Goal: Task Accomplishment & Management: Manage account settings

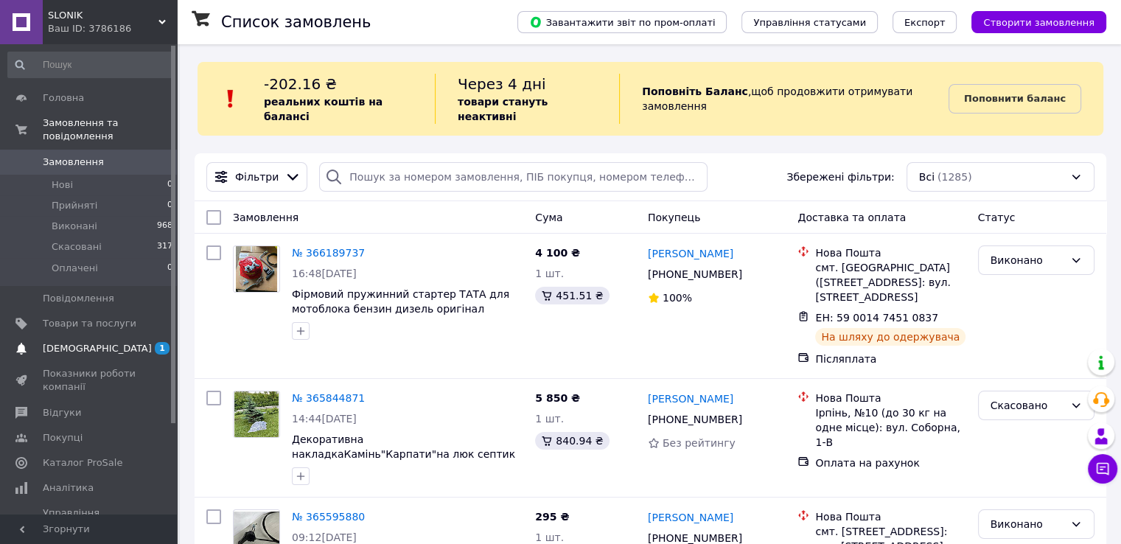
click at [88, 342] on span "[DEMOGRAPHIC_DATA]" at bounding box center [97, 348] width 109 height 13
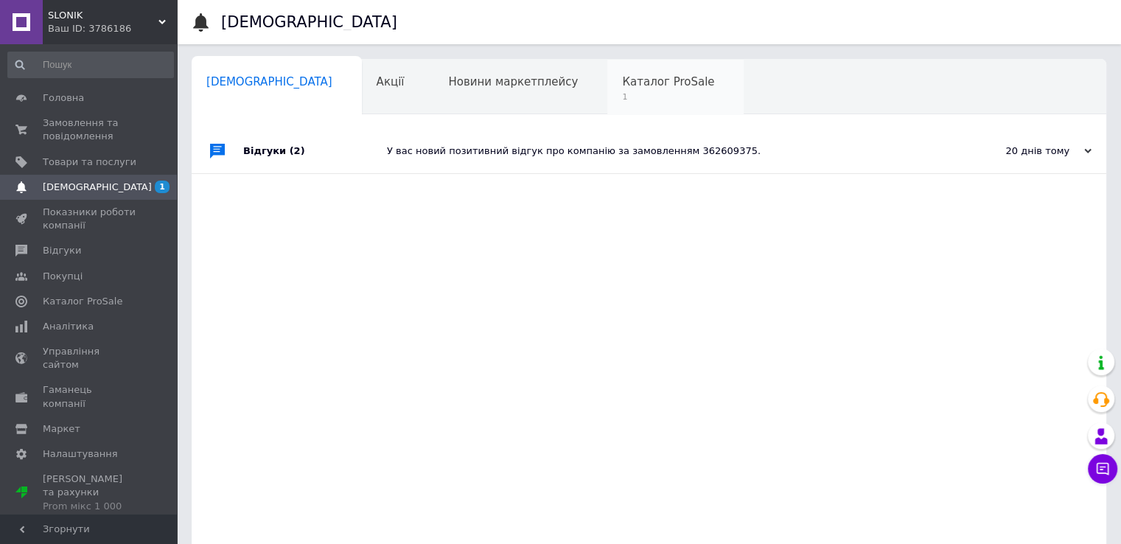
click at [607, 90] on div "Каталог ProSale 1" at bounding box center [675, 88] width 136 height 56
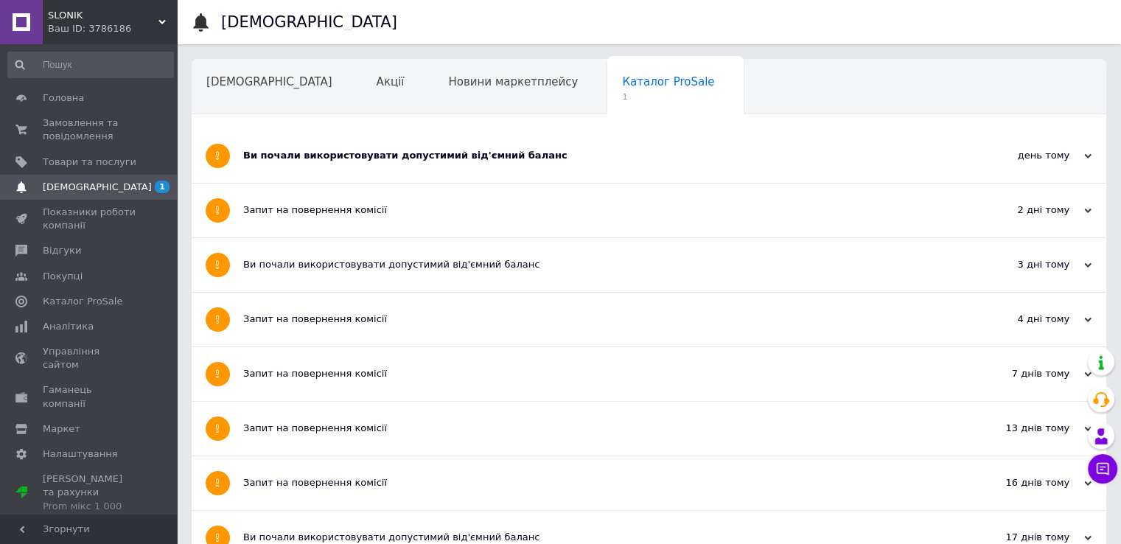
click at [411, 160] on div "Ви почали використовувати допустимий від'ємний баланс" at bounding box center [593, 155] width 701 height 13
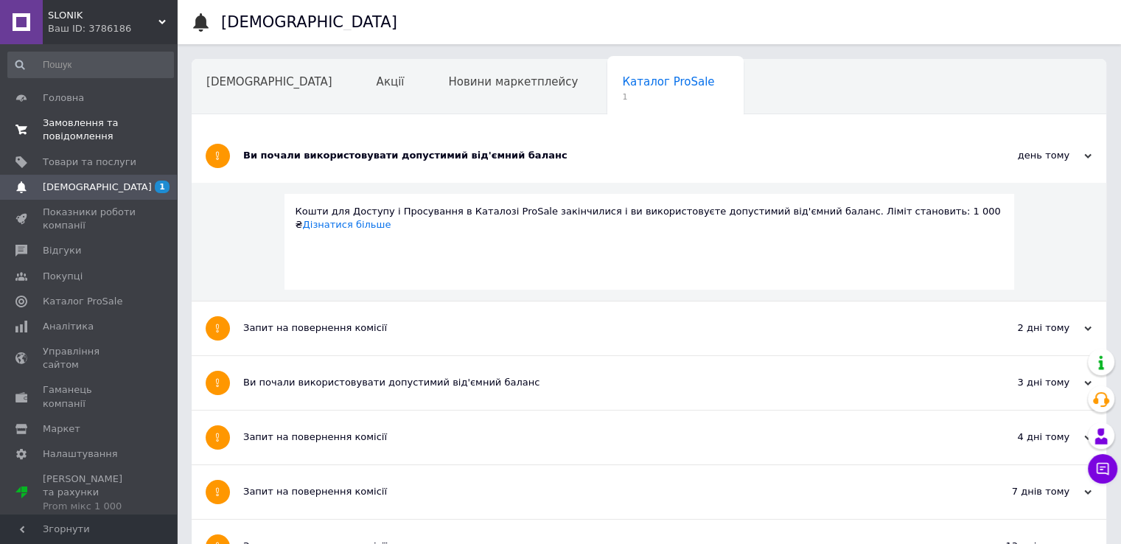
click at [71, 127] on span "Замовлення та повідомлення" at bounding box center [90, 129] width 94 height 27
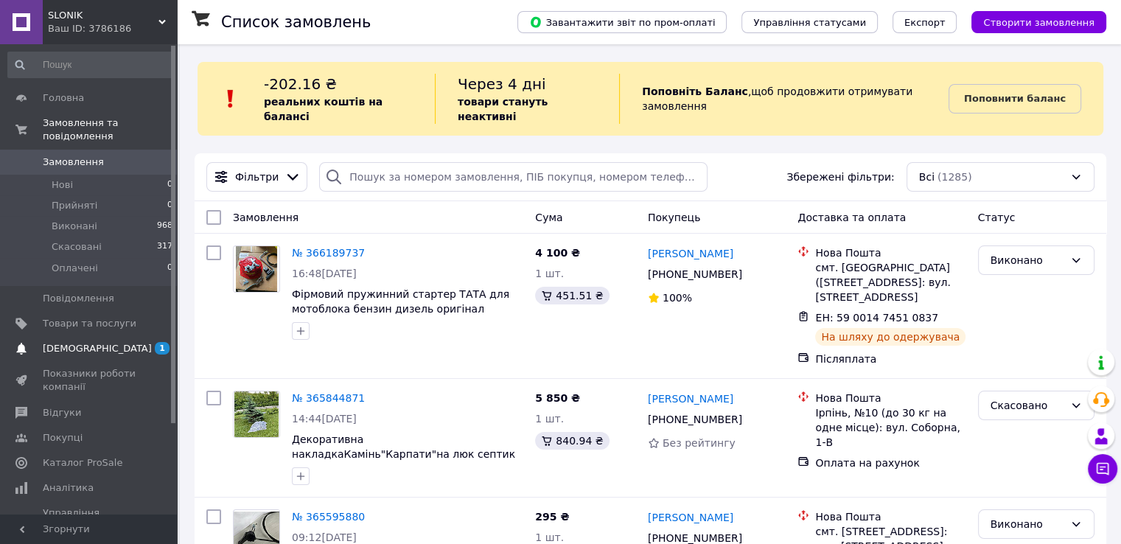
click at [85, 342] on span "[DEMOGRAPHIC_DATA]" at bounding box center [97, 348] width 109 height 13
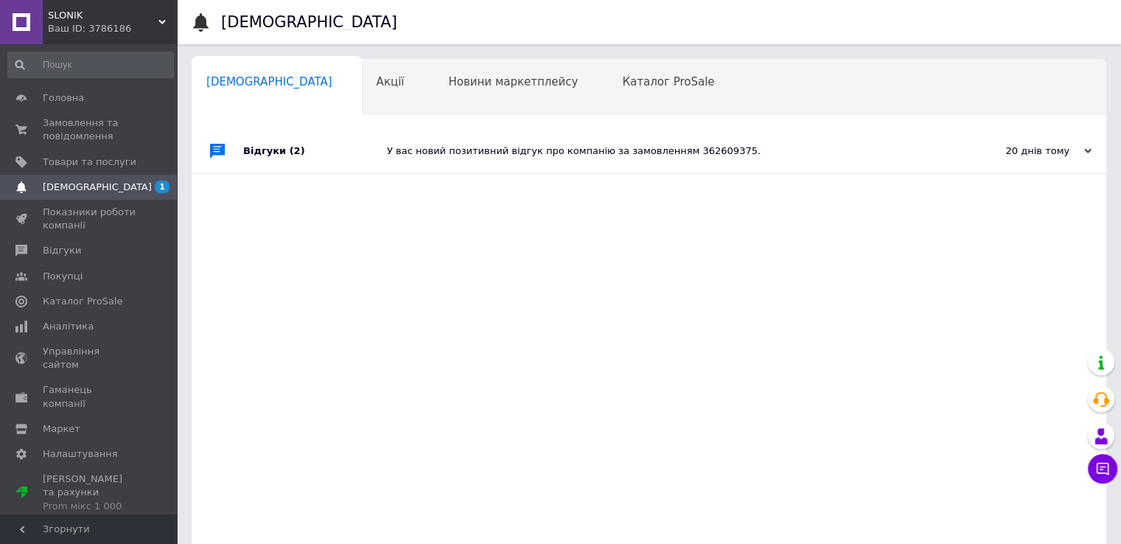
click at [435, 151] on div "У вас новий позитивний відгук про компанію за замовленням 362609375." at bounding box center [665, 150] width 557 height 13
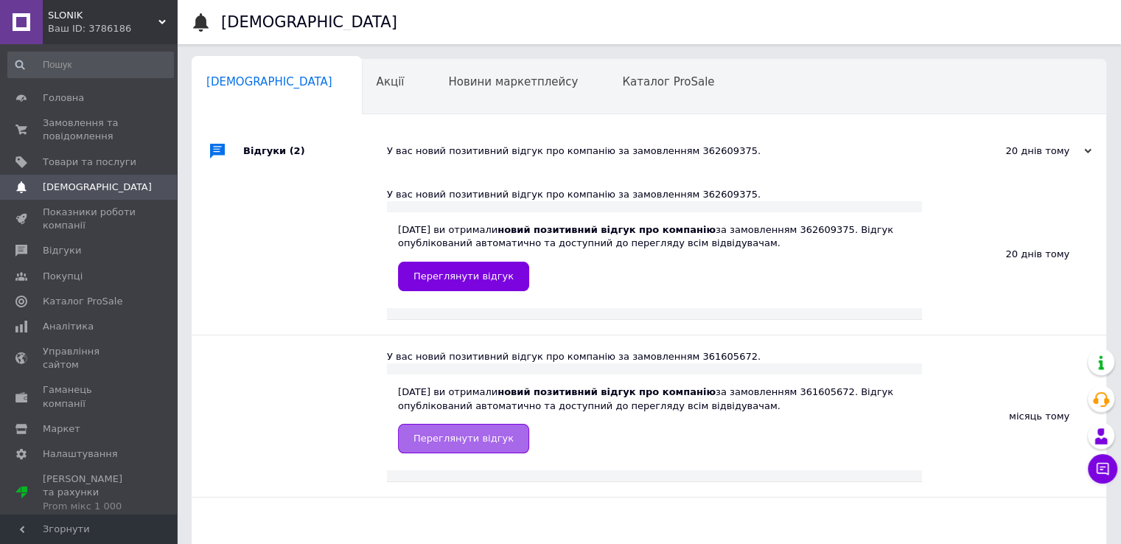
click at [458, 438] on span "Переглянути відгук" at bounding box center [463, 438] width 100 height 11
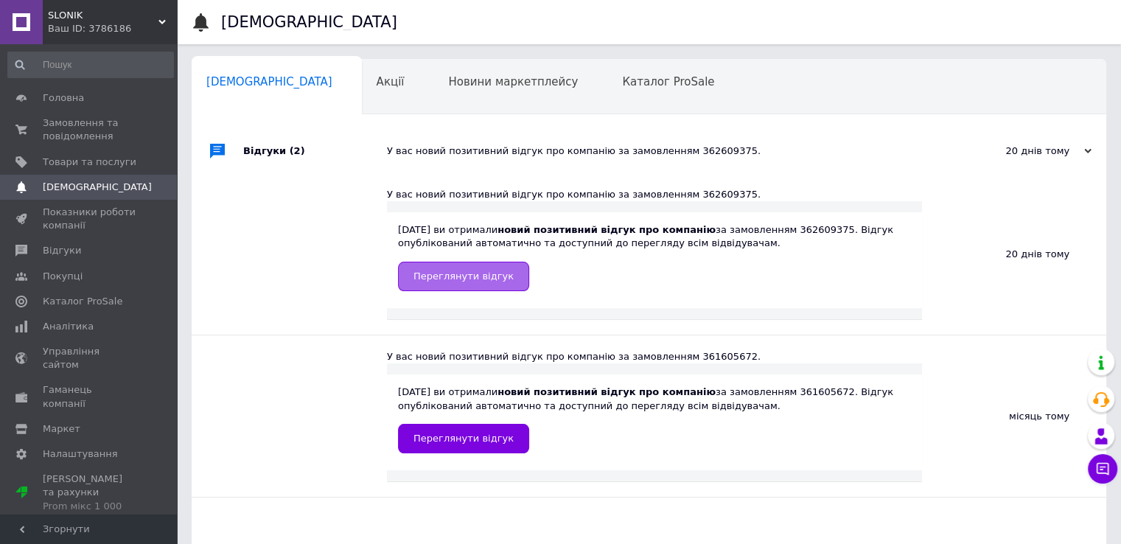
click at [430, 274] on span "Переглянути відгук" at bounding box center [463, 275] width 100 height 11
click at [466, 153] on div "У вас новий позитивний відгук про компанію за замовленням 362609375." at bounding box center [665, 150] width 557 height 13
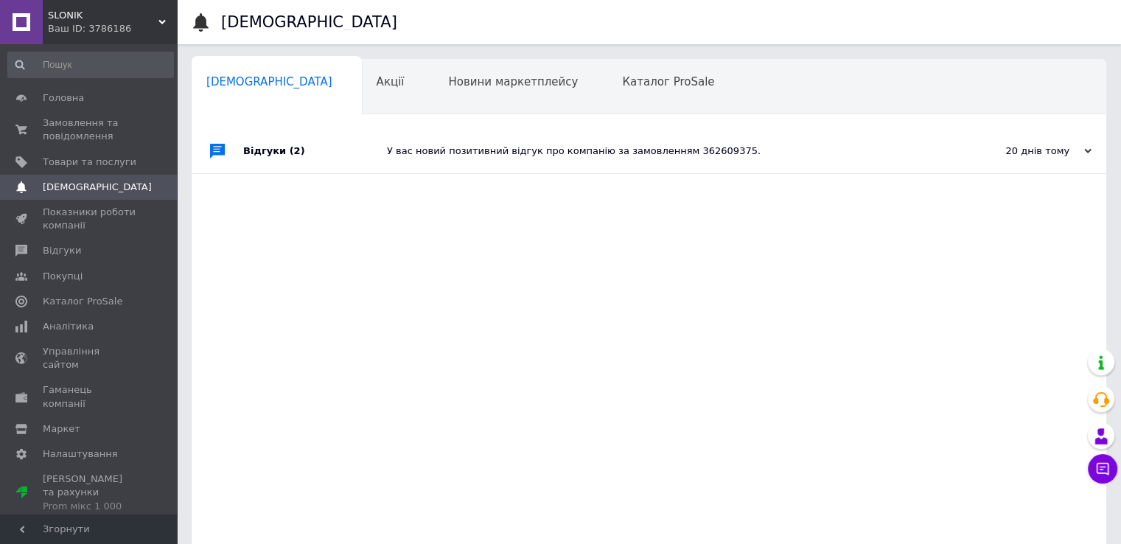
click at [467, 145] on div "У вас новий позитивний відгук про компанію за замовленням 362609375." at bounding box center [665, 150] width 557 height 13
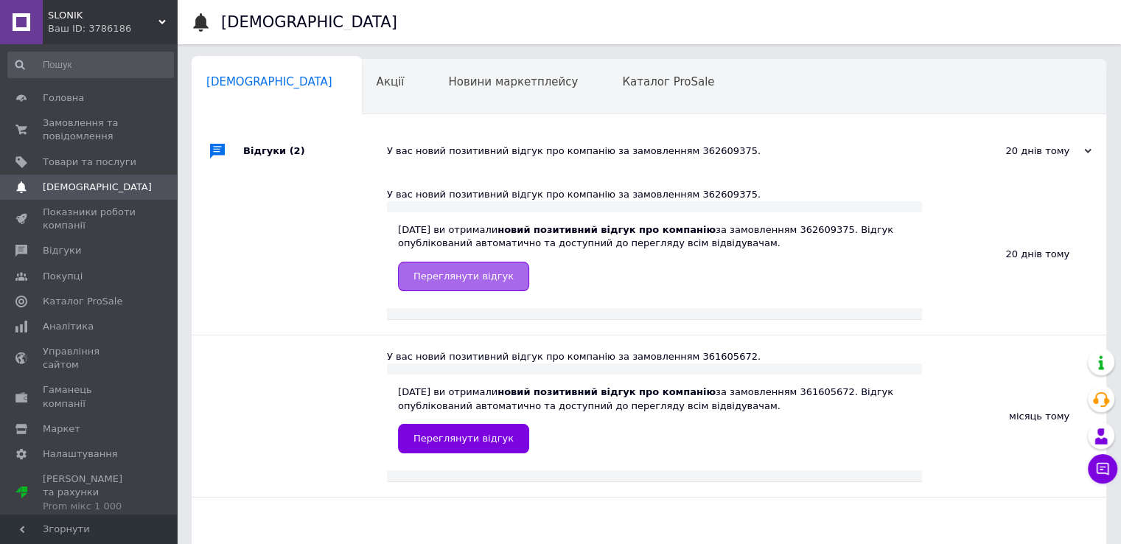
click at [440, 281] on span "Переглянути відгук" at bounding box center [463, 275] width 100 height 11
click at [74, 130] on span "Замовлення та повідомлення" at bounding box center [90, 129] width 94 height 27
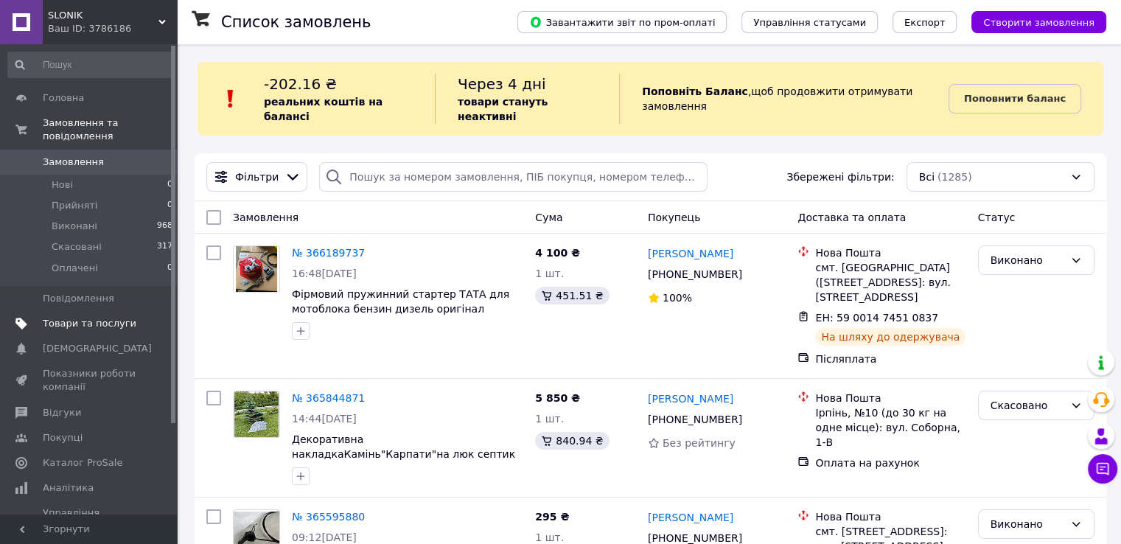
click at [100, 317] on span "Товари та послуги" at bounding box center [90, 323] width 94 height 13
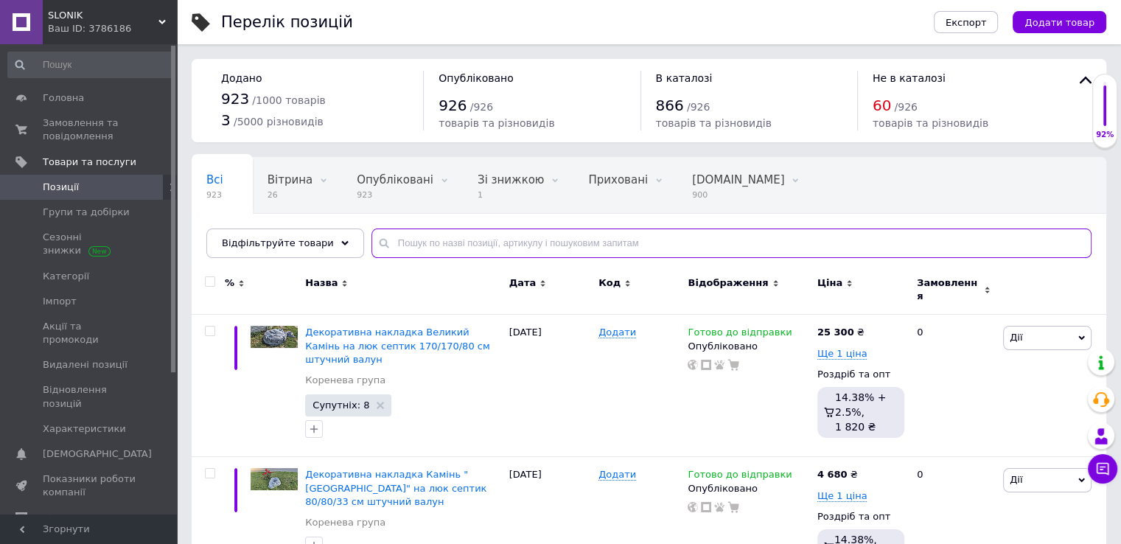
click at [401, 234] on input "text" at bounding box center [731, 242] width 720 height 29
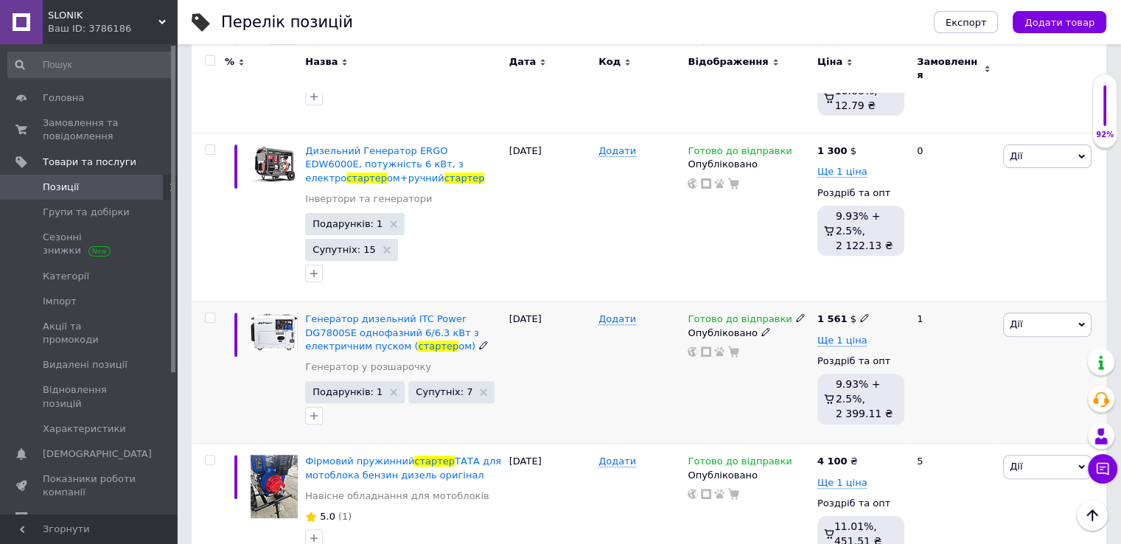
scroll to position [452, 0]
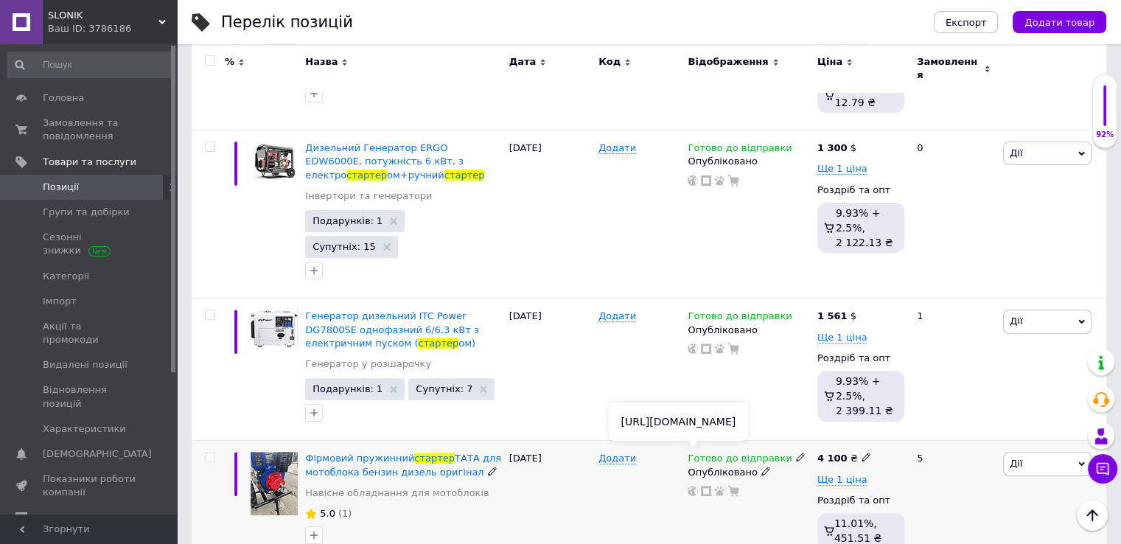
click at [694, 486] on use at bounding box center [692, 491] width 10 height 10
click at [976, 198] on div "0" at bounding box center [953, 214] width 91 height 168
click at [71, 165] on span "Товари та послуги" at bounding box center [90, 161] width 94 height 13
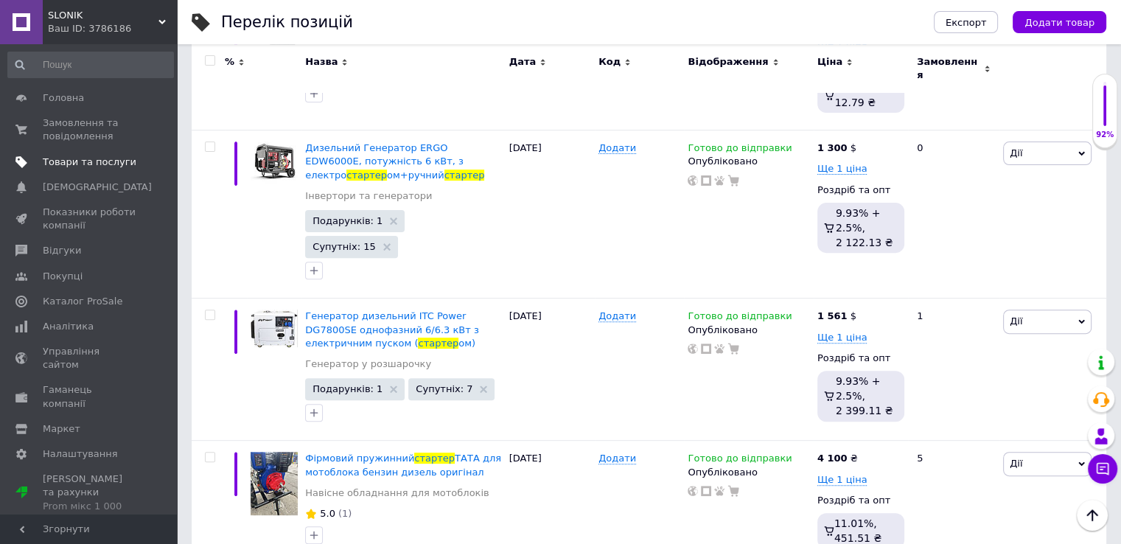
click at [99, 163] on span "Товари та послуги" at bounding box center [90, 161] width 94 height 13
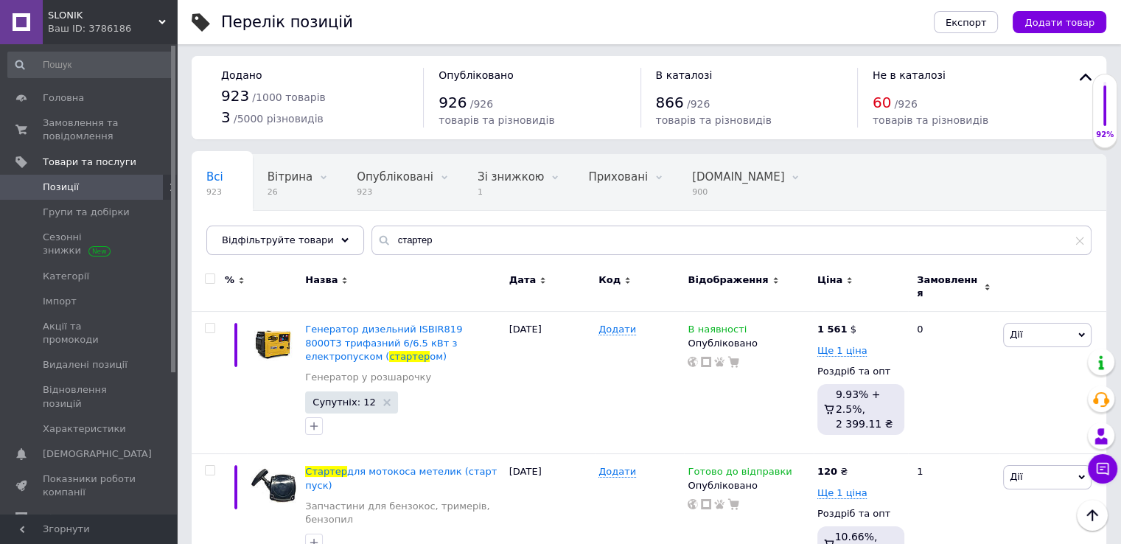
scroll to position [0, 0]
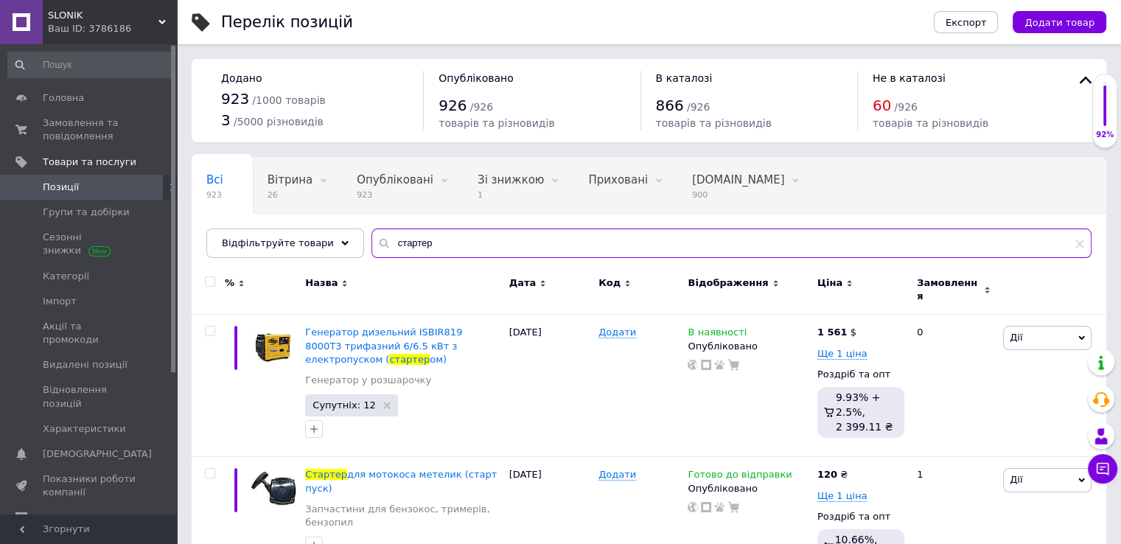
click at [424, 251] on input "стартер" at bounding box center [731, 242] width 720 height 29
type input "с"
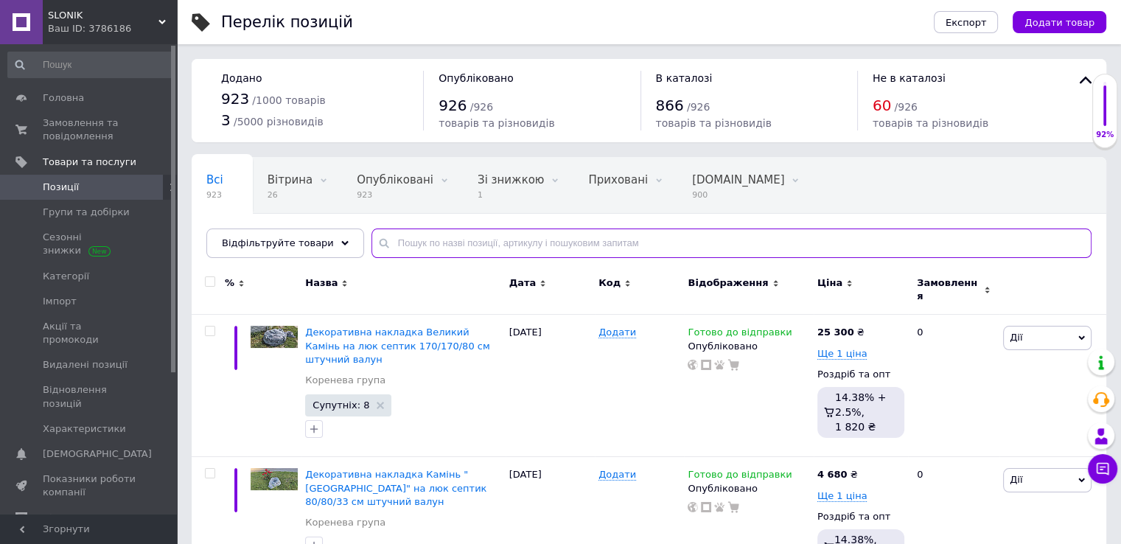
click at [402, 242] on input "text" at bounding box center [731, 242] width 720 height 29
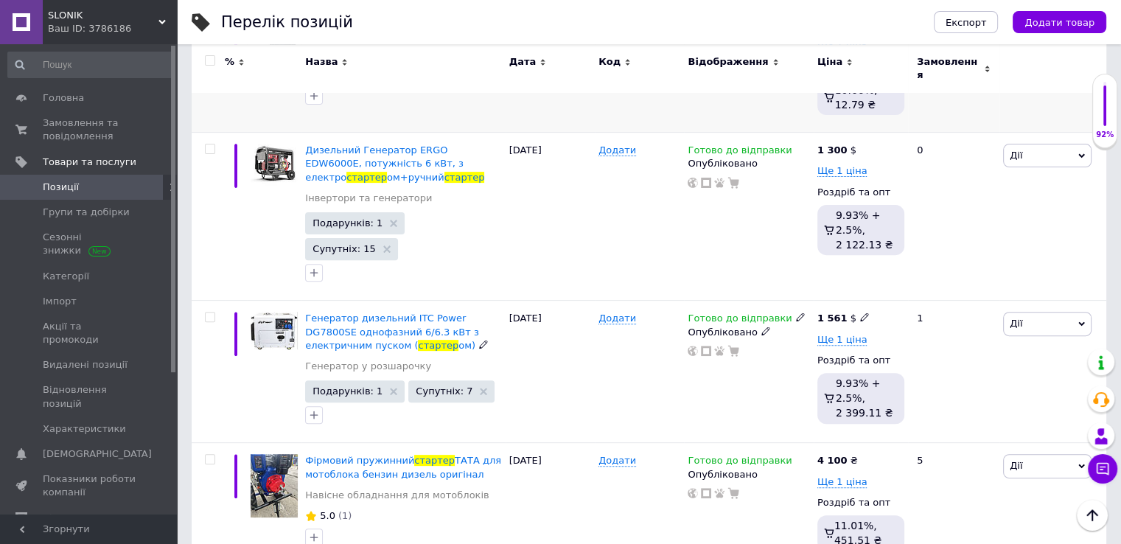
scroll to position [452, 0]
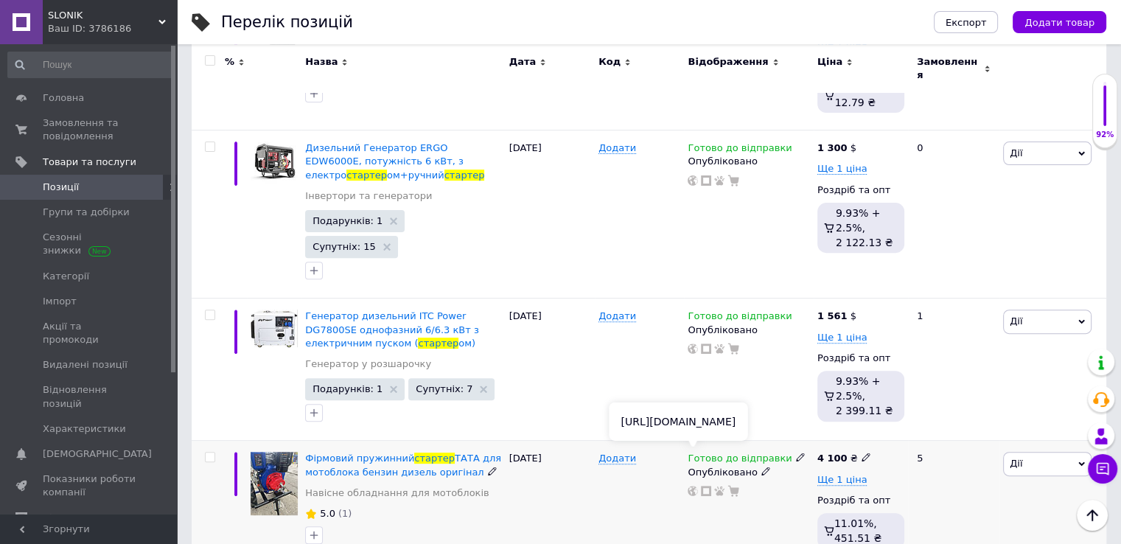
click at [693, 486] on use at bounding box center [692, 491] width 10 height 10
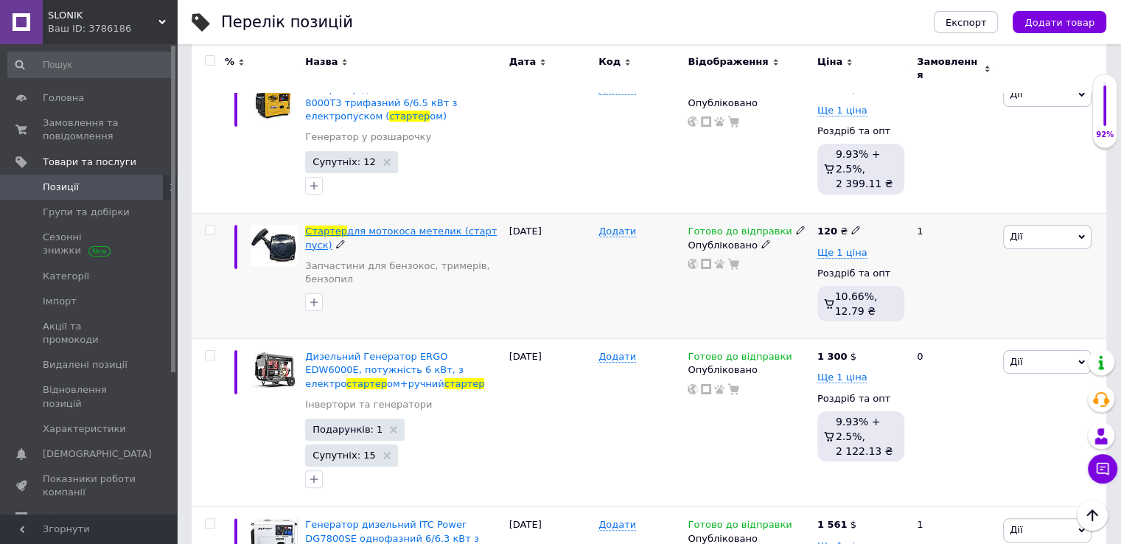
scroll to position [83, 0]
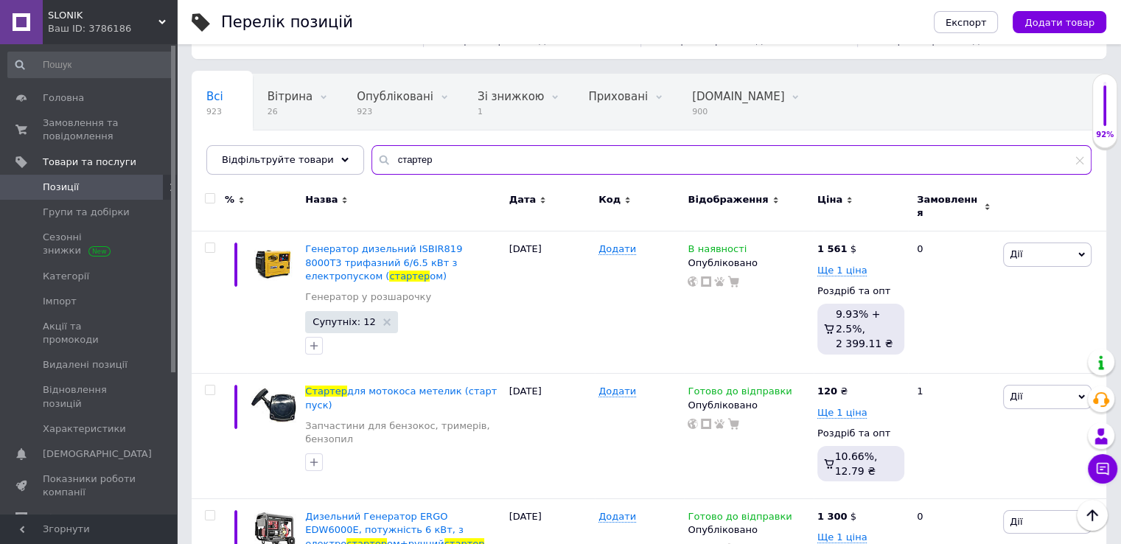
click at [437, 158] on input "стартер" at bounding box center [731, 159] width 720 height 29
type input "с"
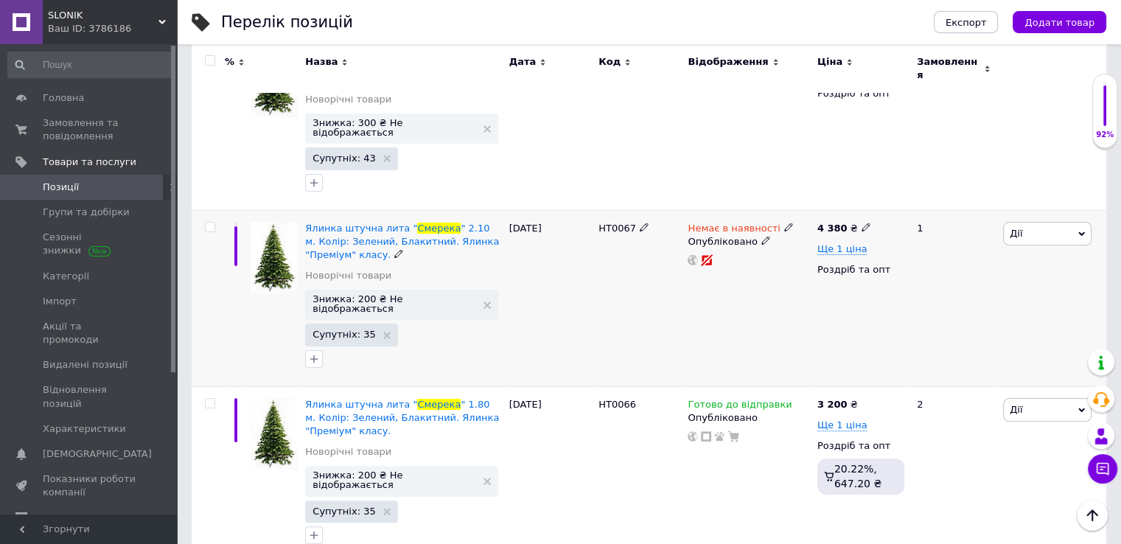
scroll to position [304, 0]
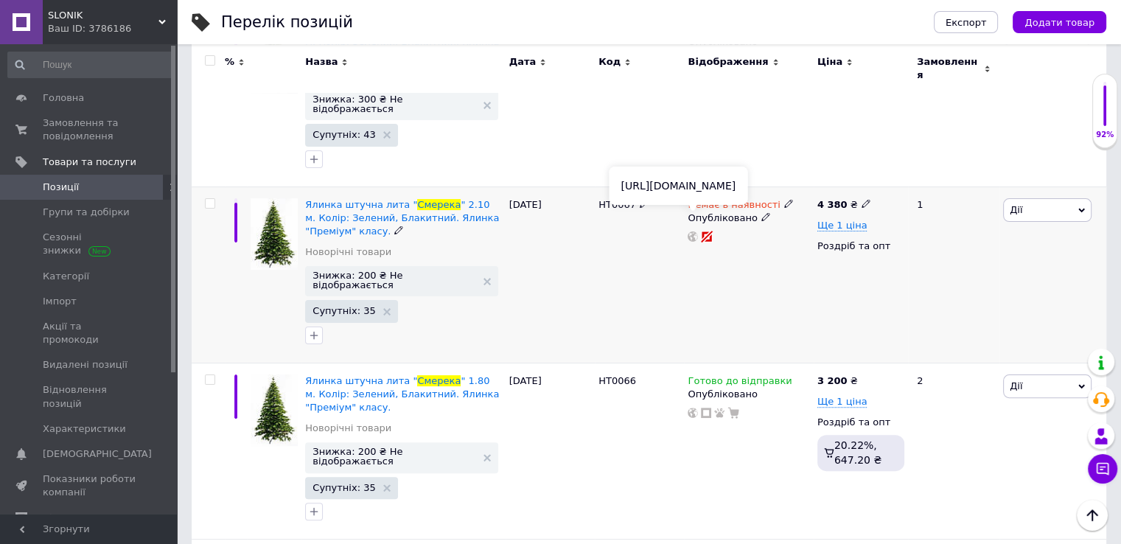
type input "смерека"
click at [690, 231] on use at bounding box center [692, 236] width 10 height 10
click at [419, 204] on span "" 2.10 м. Колір: Зелений, Блакитний. Ялинка "Преміум" класу." at bounding box center [402, 218] width 194 height 38
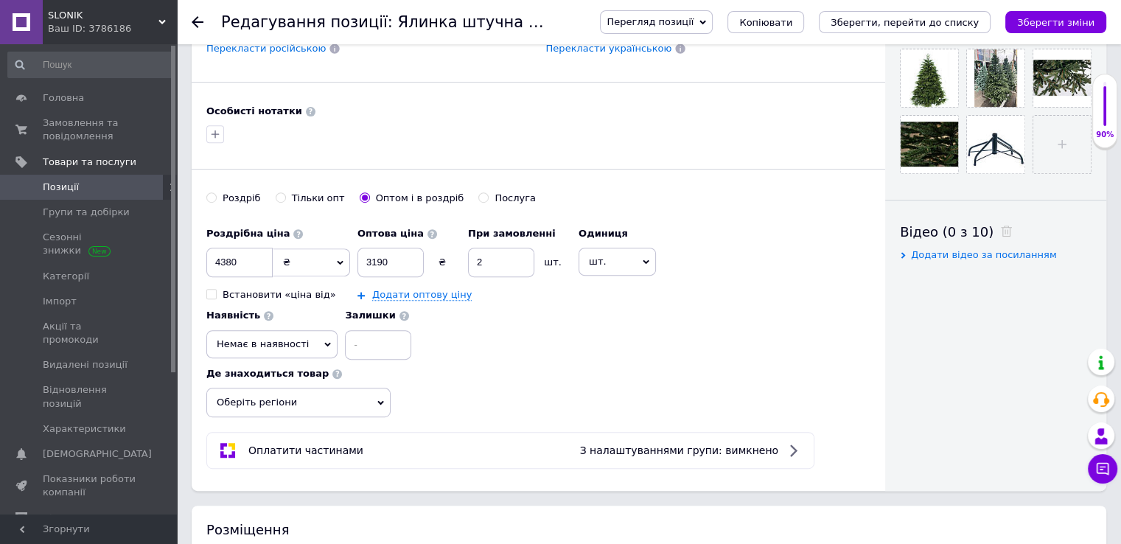
scroll to position [589, 0]
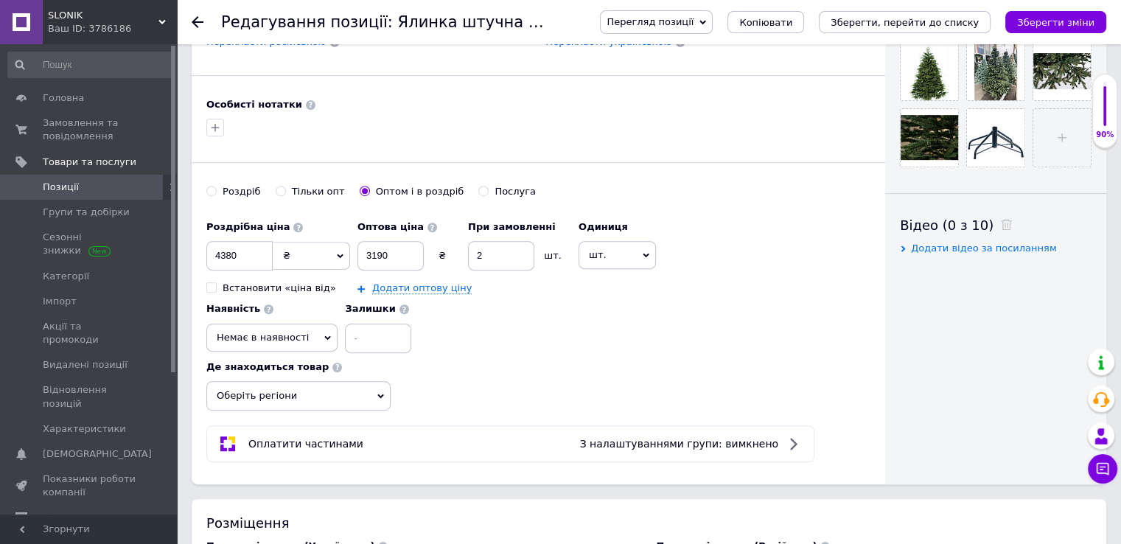
click at [309, 332] on span "Немає в наявності" at bounding box center [263, 337] width 92 height 11
click at [337, 399] on li "Готово до відправки" at bounding box center [272, 409] width 130 height 21
click at [389, 254] on input "3190" at bounding box center [390, 255] width 66 height 29
type input "3"
type input "4000"
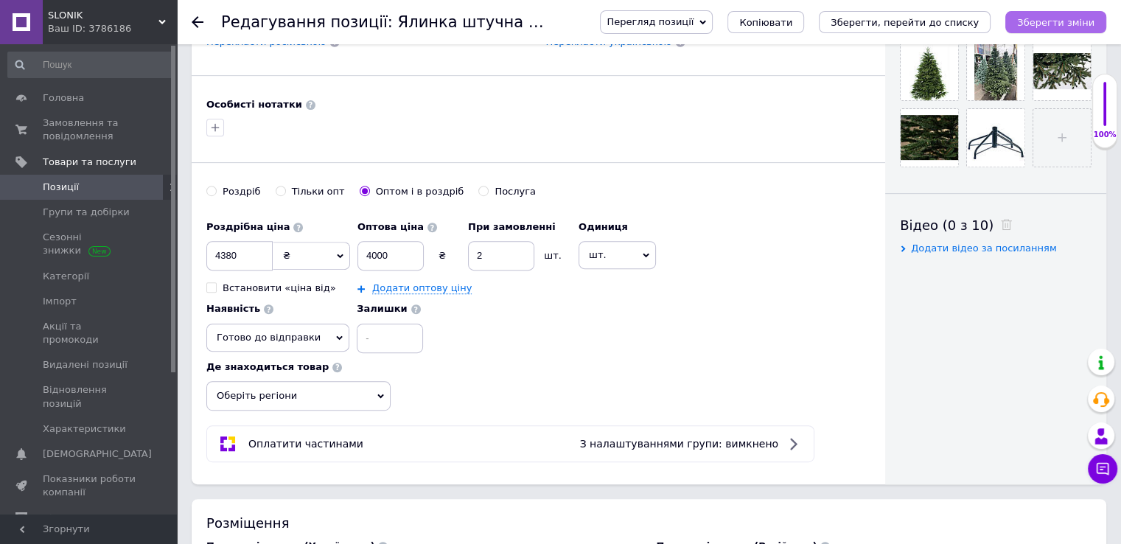
click at [1031, 21] on icon "Зберегти зміни" at bounding box center [1055, 22] width 77 height 11
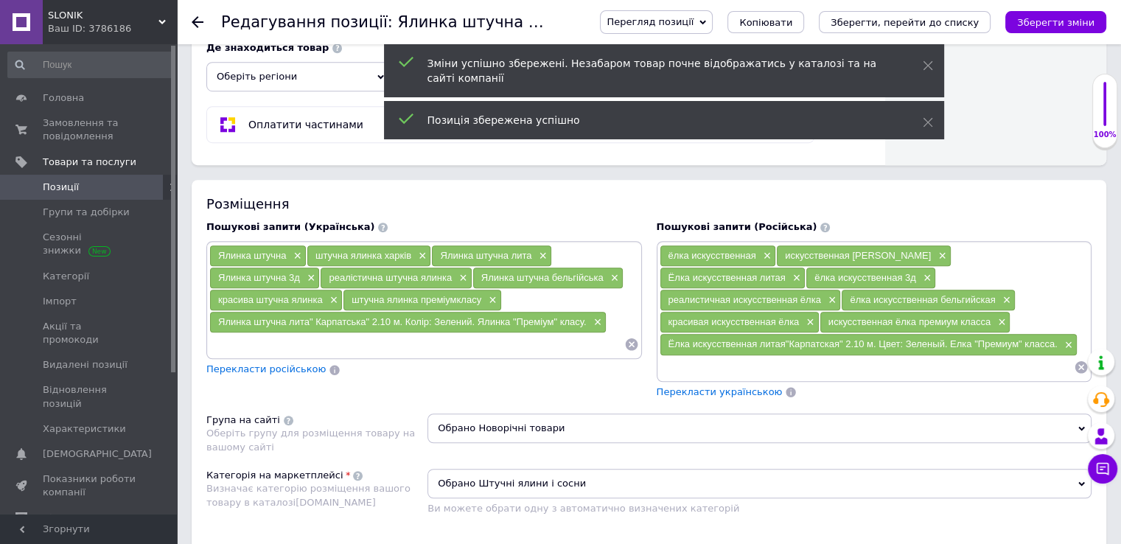
scroll to position [958, 0]
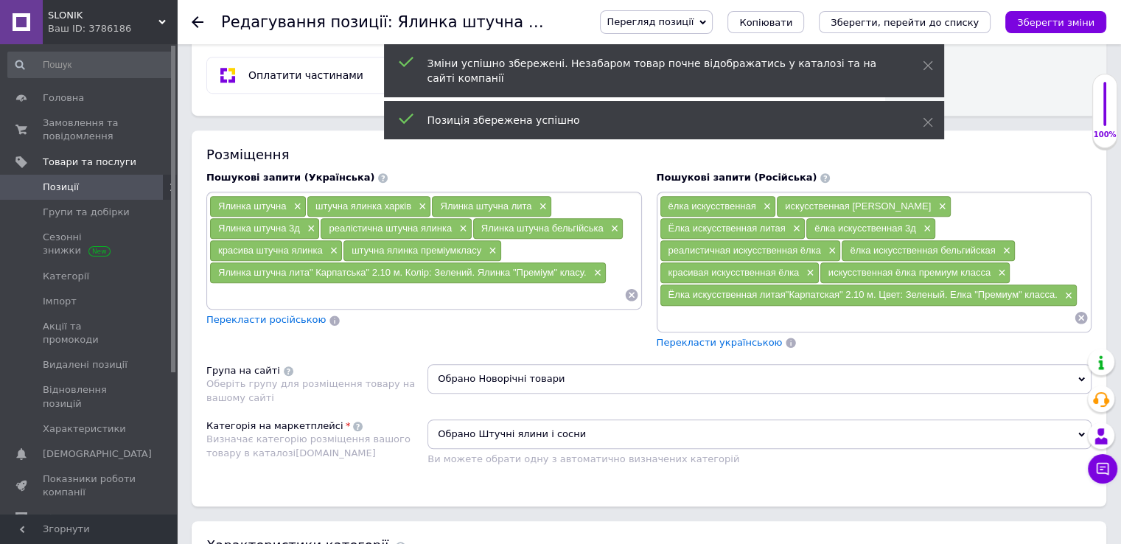
click at [211, 293] on input at bounding box center [416, 295] width 415 height 22
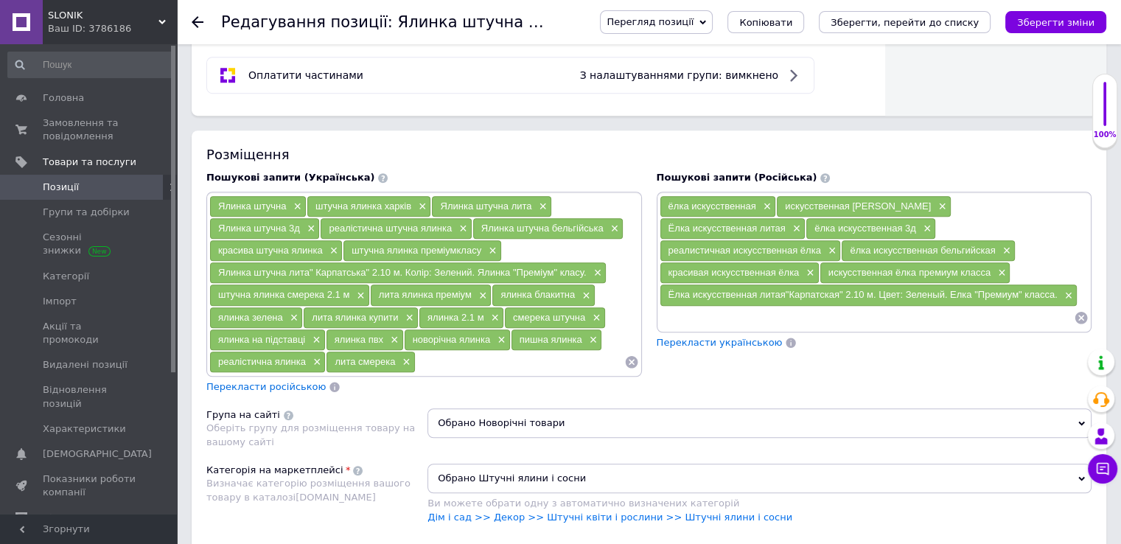
click at [670, 310] on input at bounding box center [866, 318] width 415 height 22
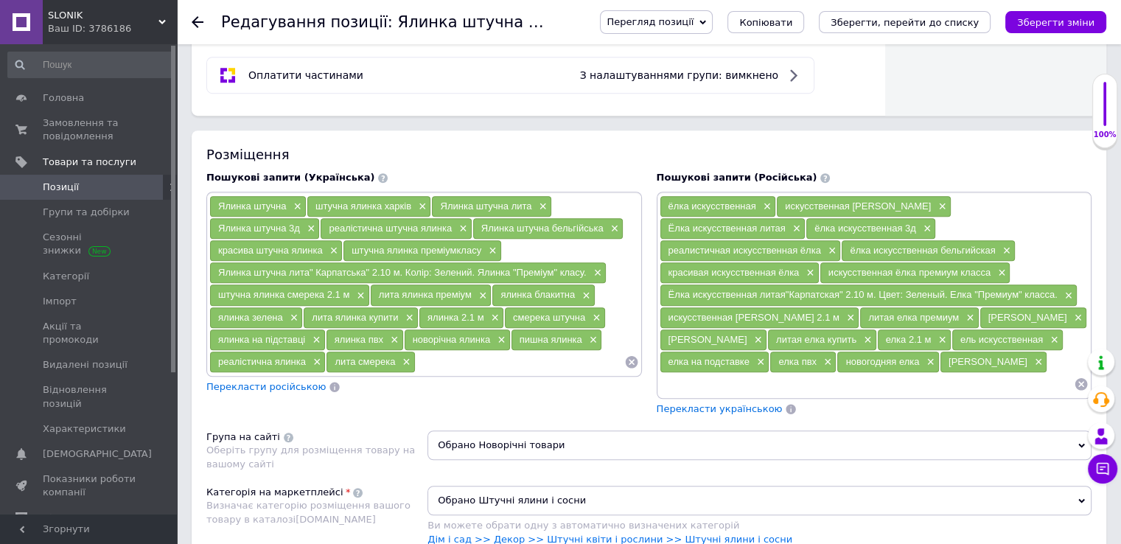
click at [427, 353] on input at bounding box center [520, 362] width 209 height 22
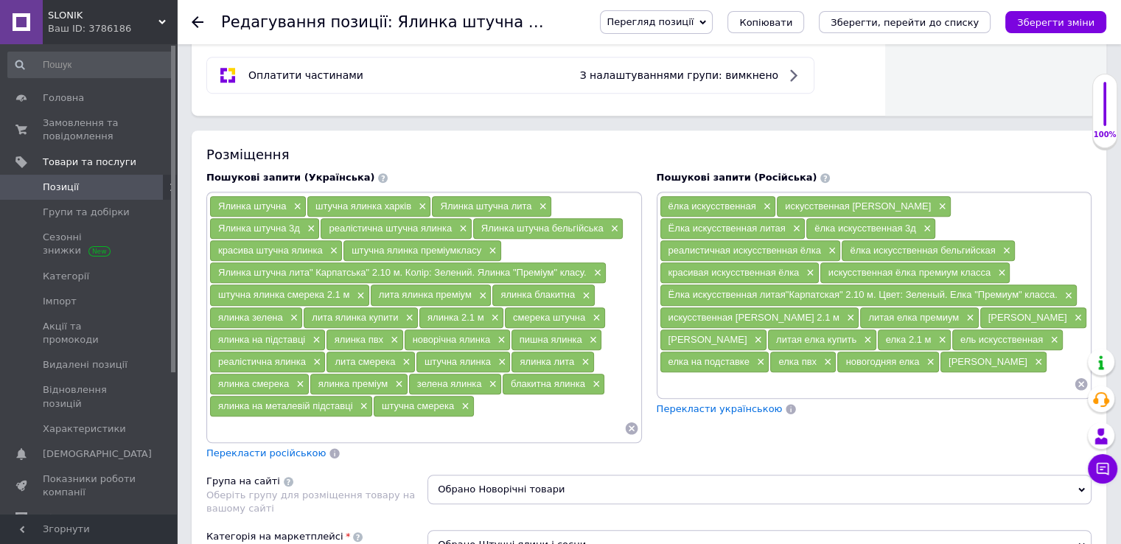
click at [672, 378] on input at bounding box center [866, 384] width 415 height 22
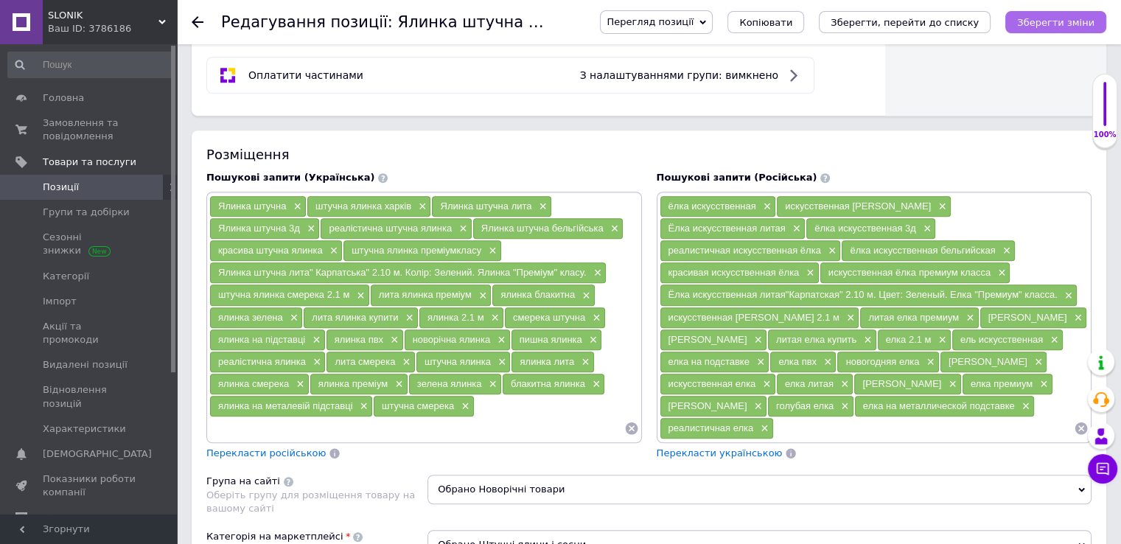
click at [1047, 28] on icon "Зберегти зміни" at bounding box center [1055, 22] width 77 height 11
click at [1070, 19] on icon "Зберегти зміни" at bounding box center [1055, 22] width 77 height 11
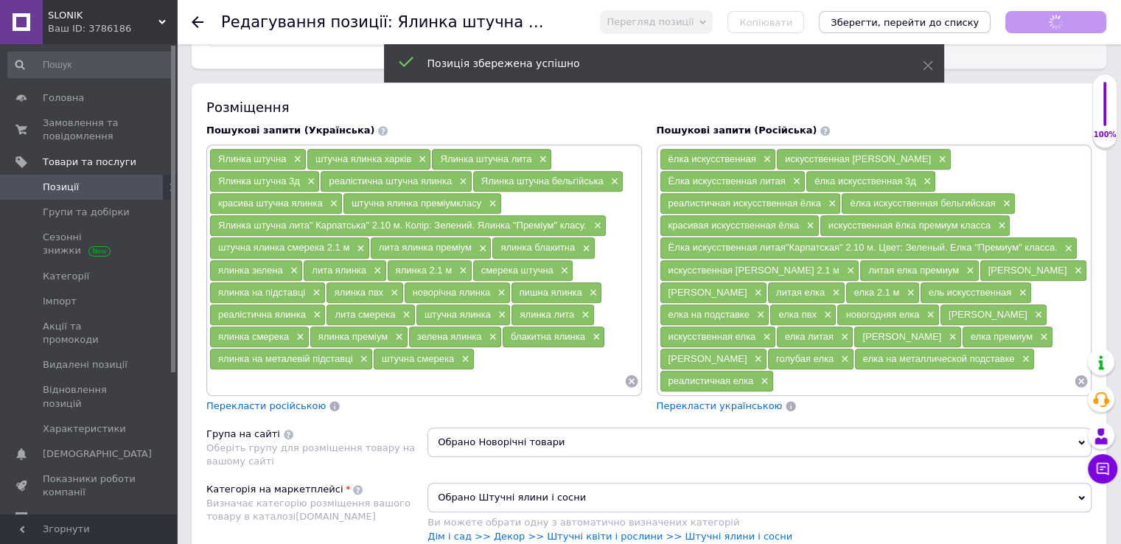
scroll to position [1032, 0]
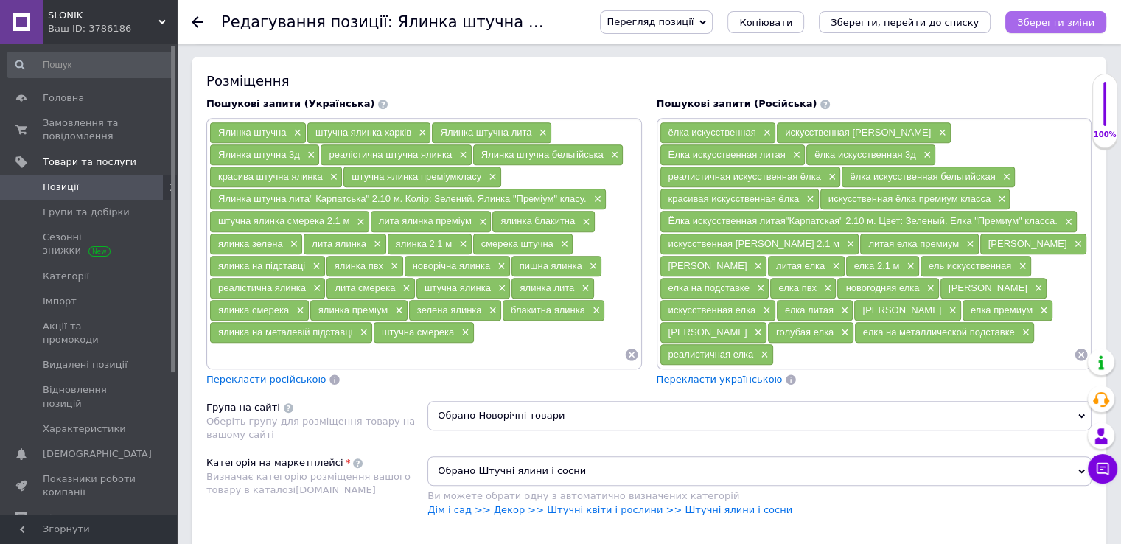
click at [1052, 24] on icon "Зберегти зміни" at bounding box center [1055, 22] width 77 height 11
click at [197, 21] on use at bounding box center [198, 22] width 12 height 12
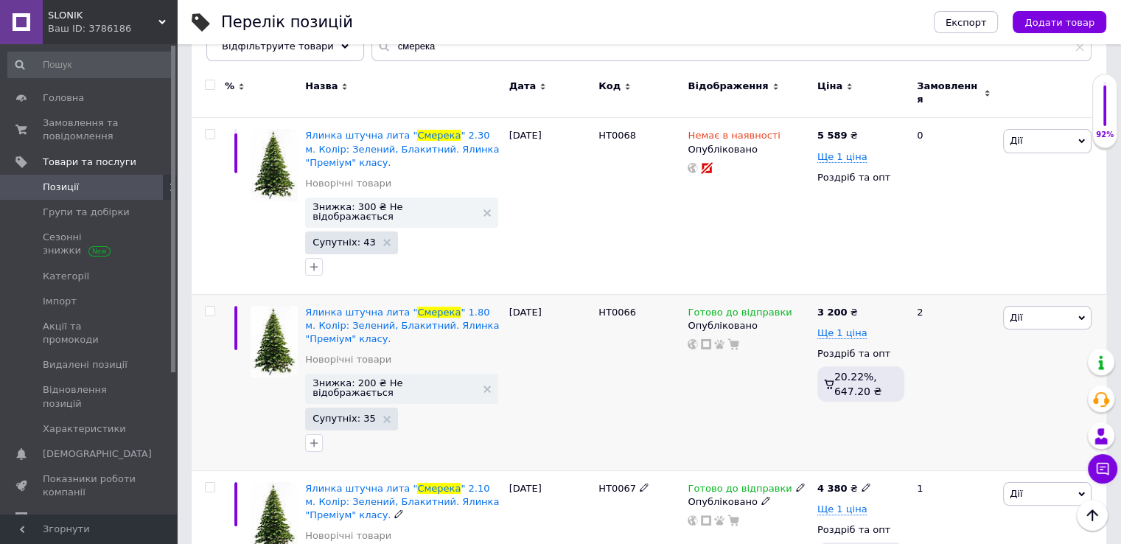
scroll to position [153, 0]
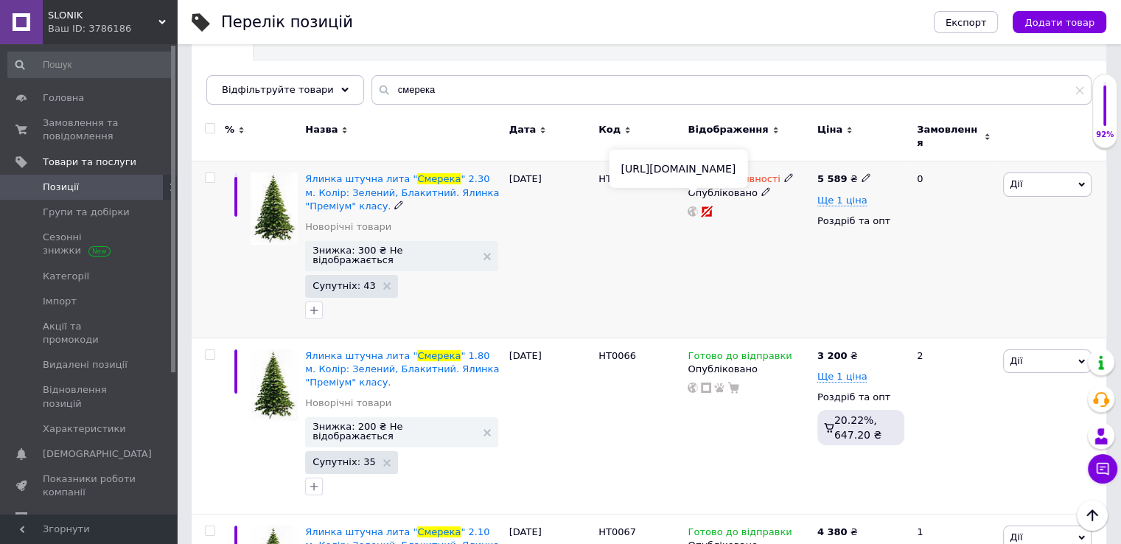
click at [697, 206] on icon at bounding box center [692, 211] width 10 height 10
click at [452, 186] on span "" 2.30 м. Колір: Зелений, Блакитний. Ялинка "Преміум" класу." at bounding box center [402, 192] width 194 height 38
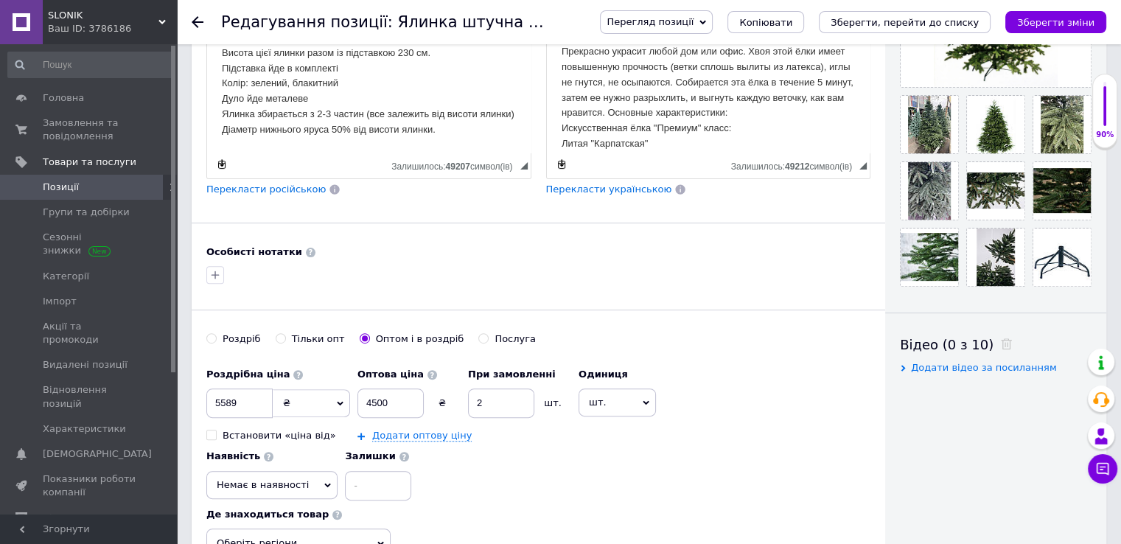
scroll to position [516, 0]
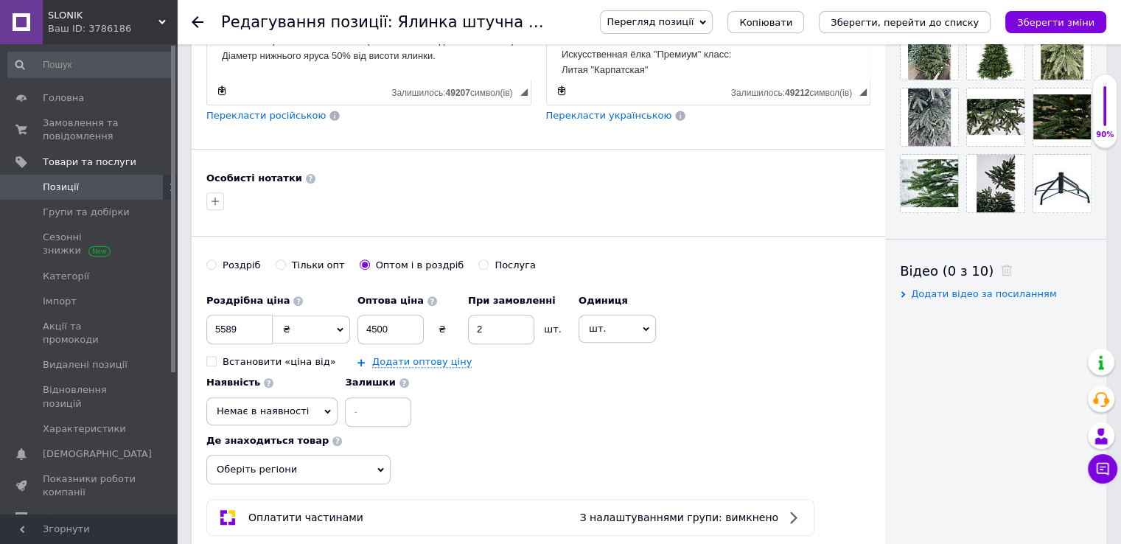
click at [309, 405] on span "Немає в наявності" at bounding box center [263, 410] width 92 height 11
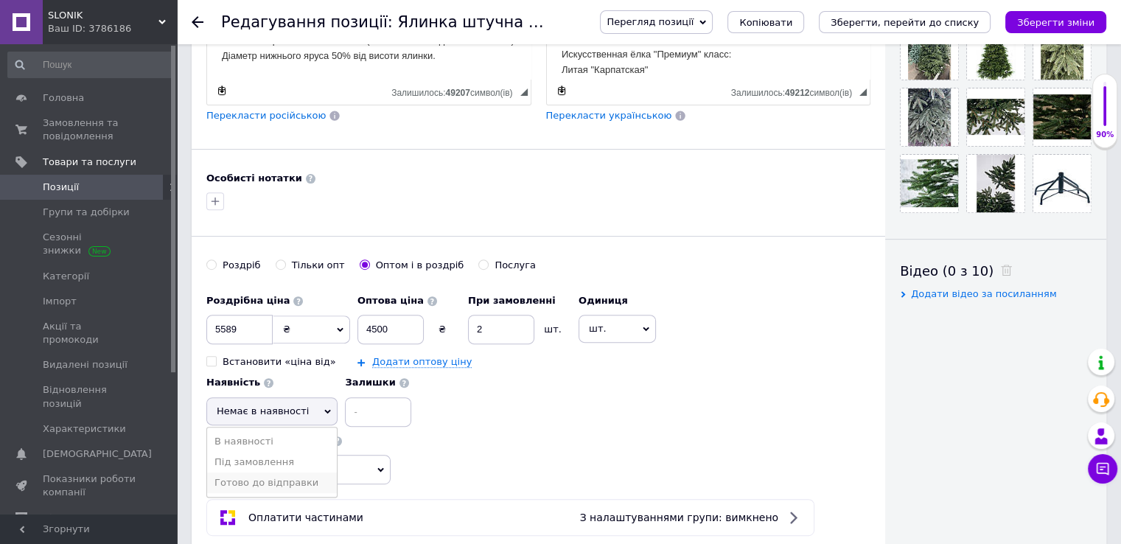
click at [337, 472] on li "Готово до відправки" at bounding box center [272, 482] width 130 height 21
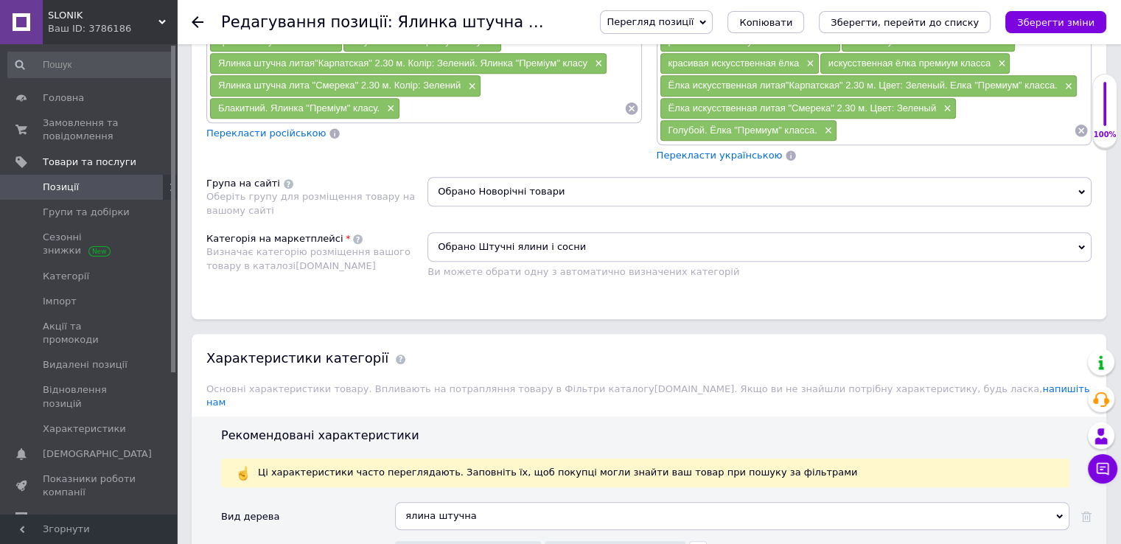
scroll to position [1179, 0]
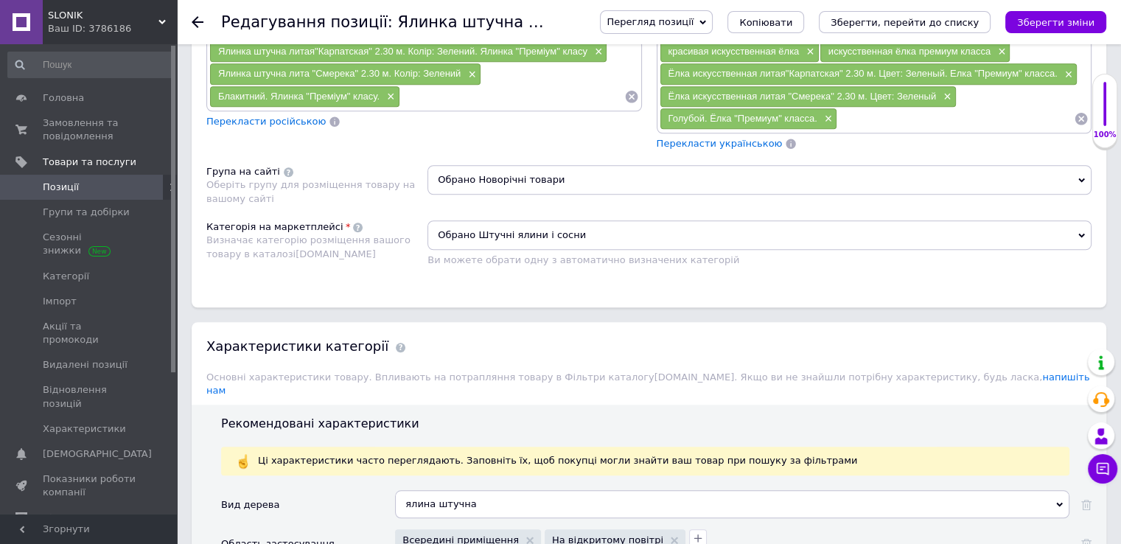
click at [416, 97] on input at bounding box center [512, 96] width 224 height 22
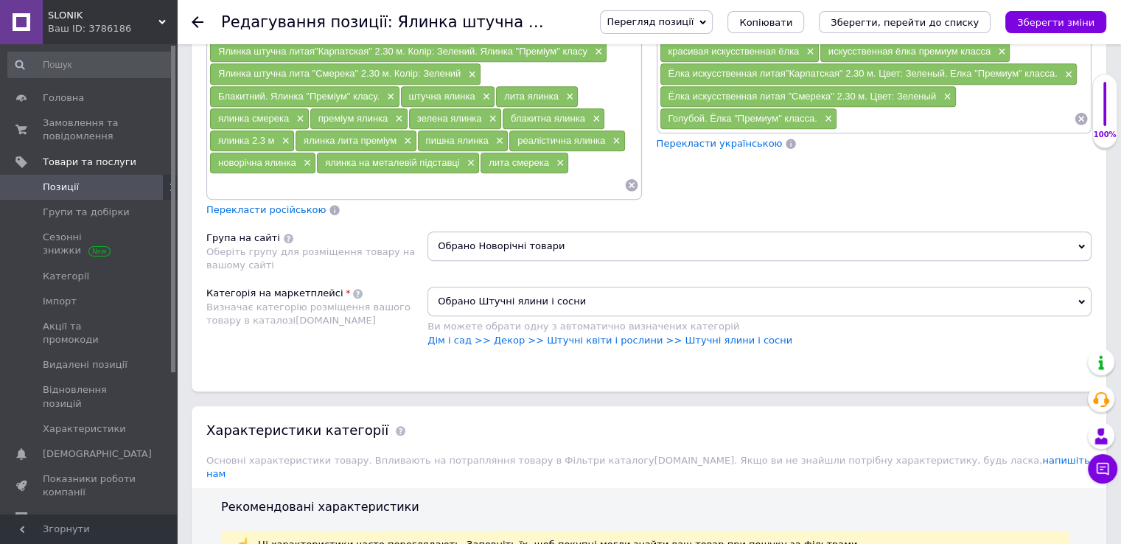
click at [872, 112] on input at bounding box center [955, 119] width 237 height 22
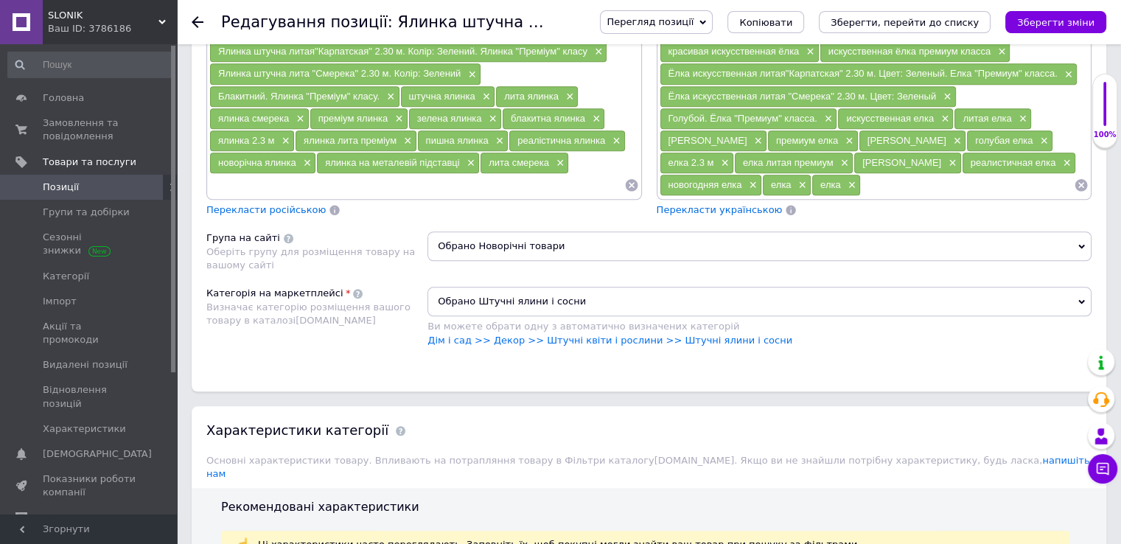
click at [1032, 24] on icon "Зберегти зміни" at bounding box center [1055, 22] width 77 height 11
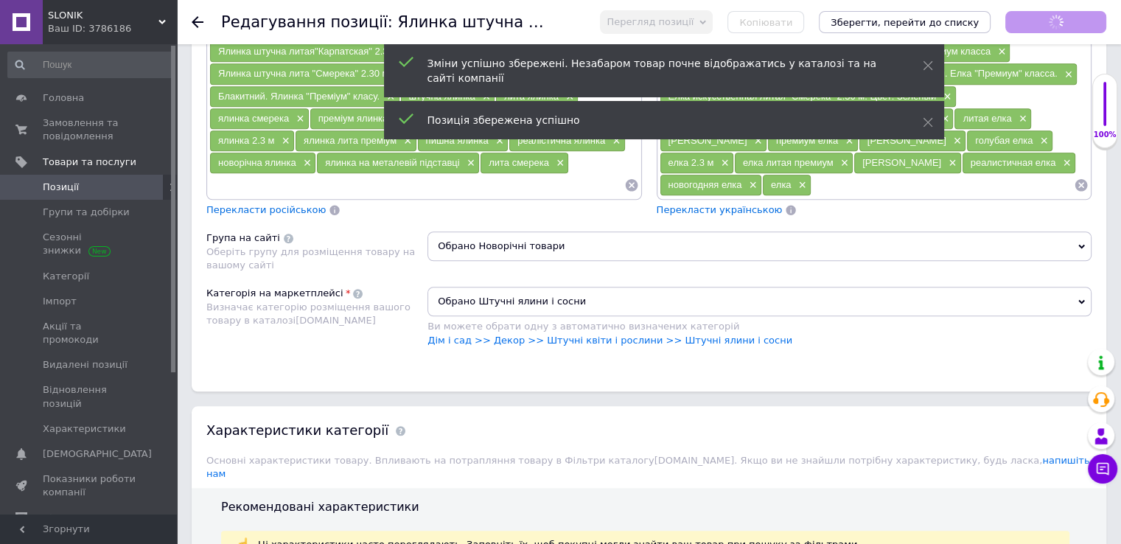
scroll to position [18, 0]
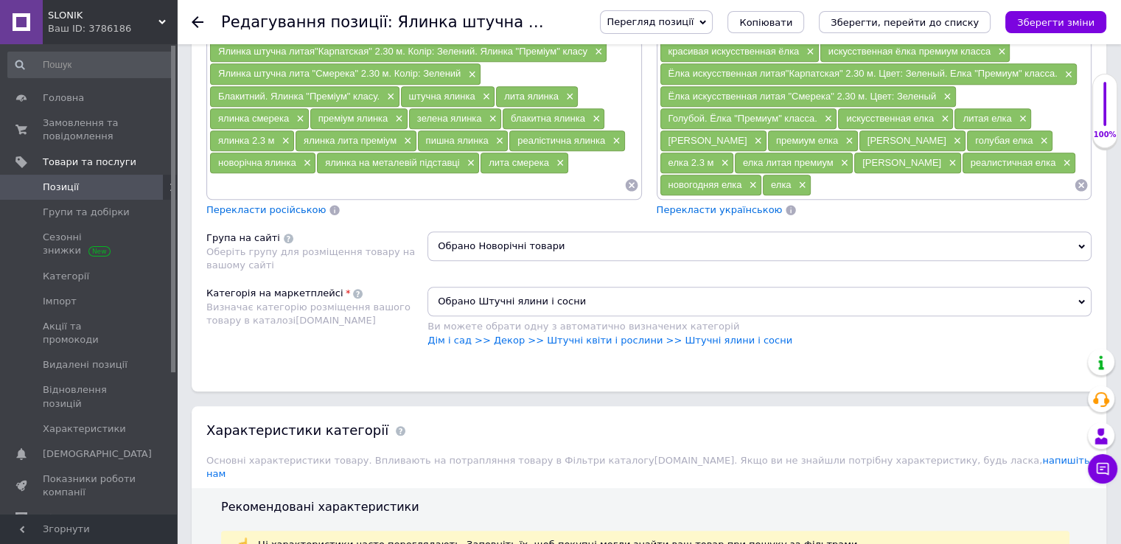
click at [229, 175] on input at bounding box center [416, 185] width 415 height 22
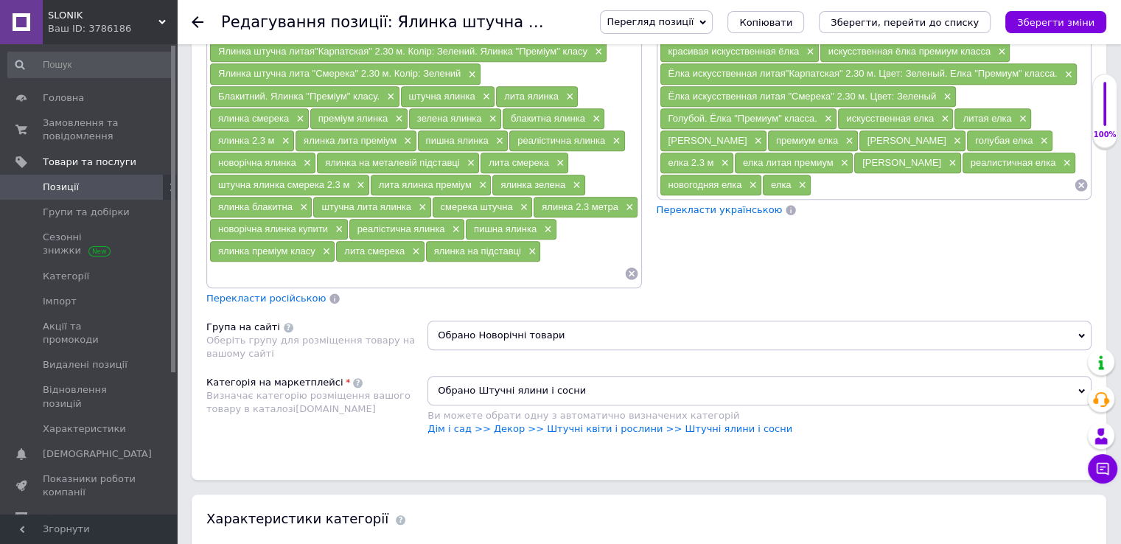
click at [811, 186] on input at bounding box center [942, 185] width 262 height 22
click at [811, 176] on input at bounding box center [942, 185] width 262 height 22
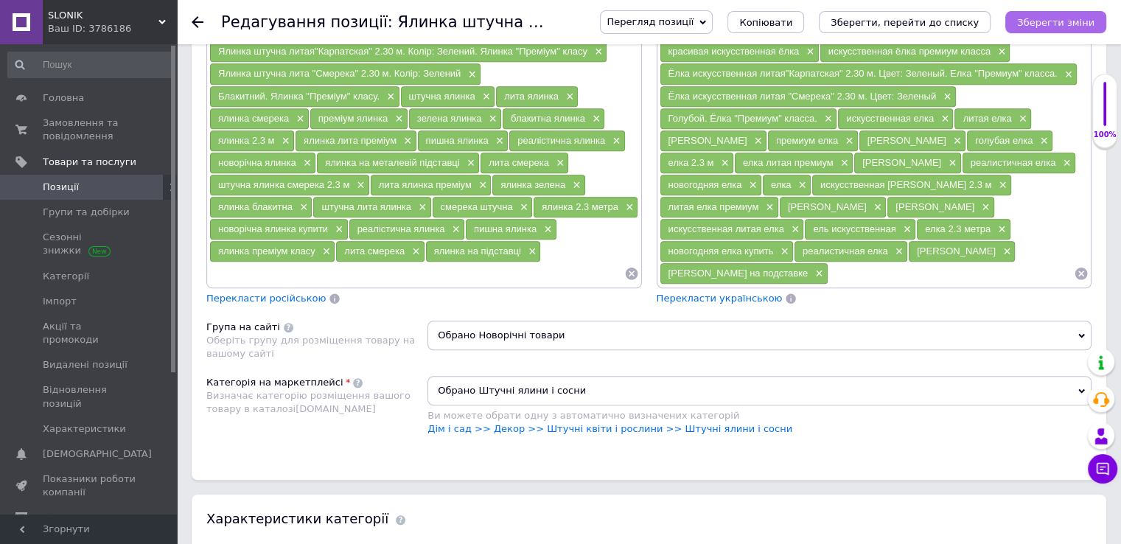
click at [1036, 27] on icon "Зберегти зміни" at bounding box center [1055, 22] width 77 height 11
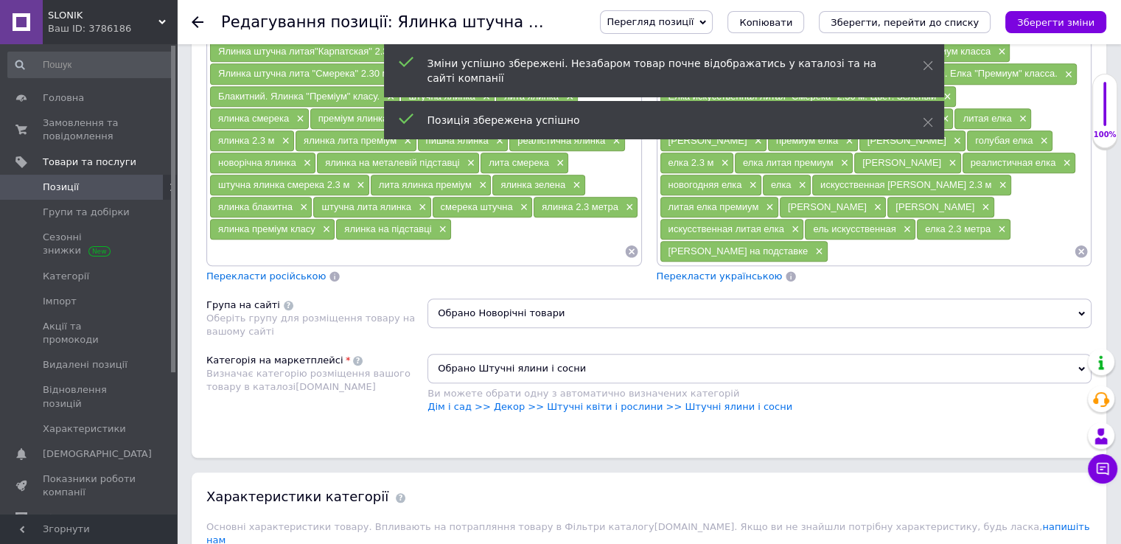
click at [230, 245] on input at bounding box center [416, 251] width 415 height 22
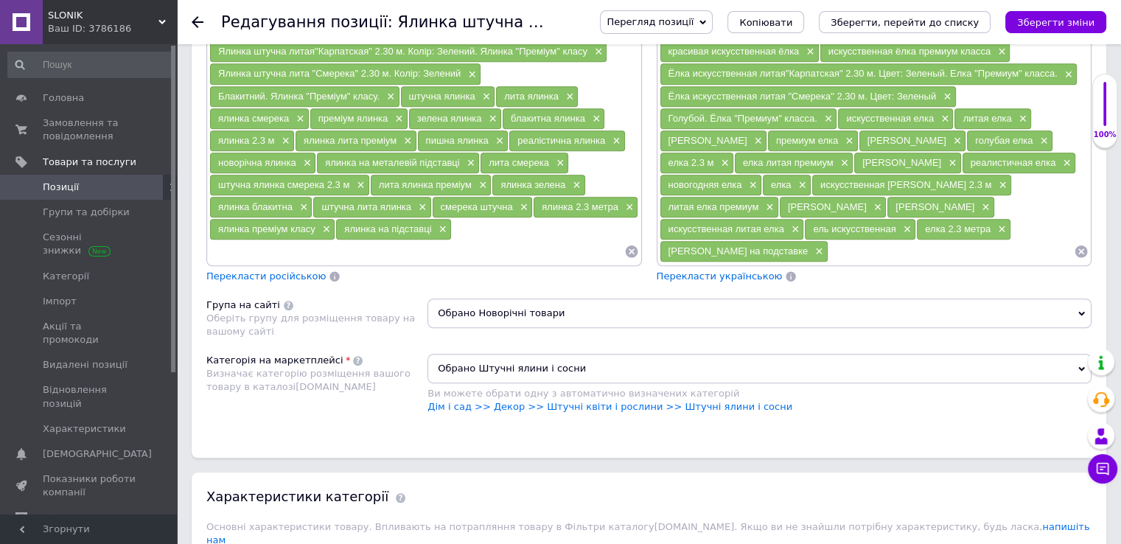
click at [236, 240] on input at bounding box center [416, 251] width 415 height 22
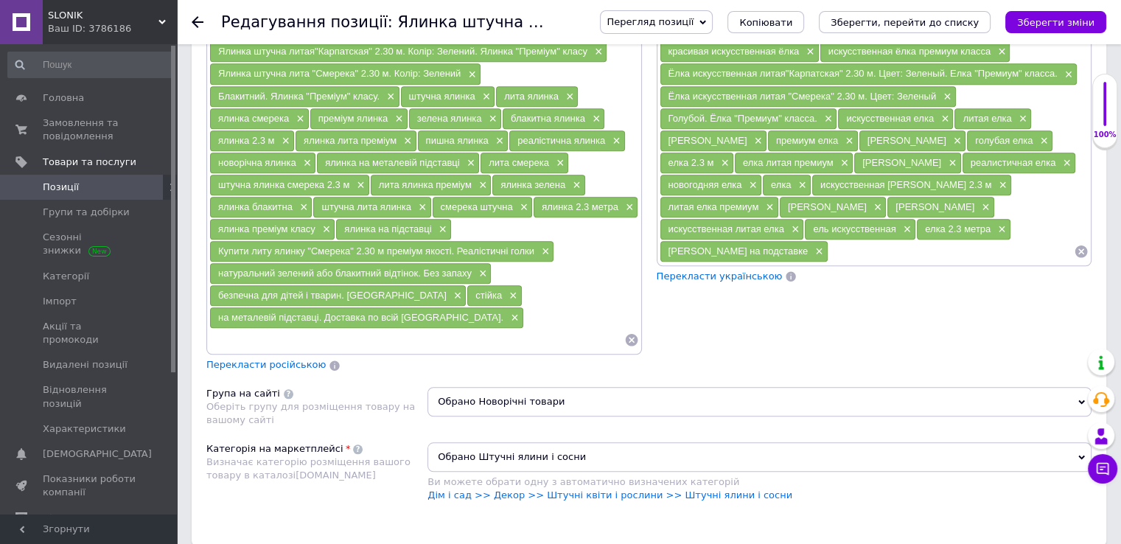
click at [828, 249] on input at bounding box center [950, 251] width 245 height 22
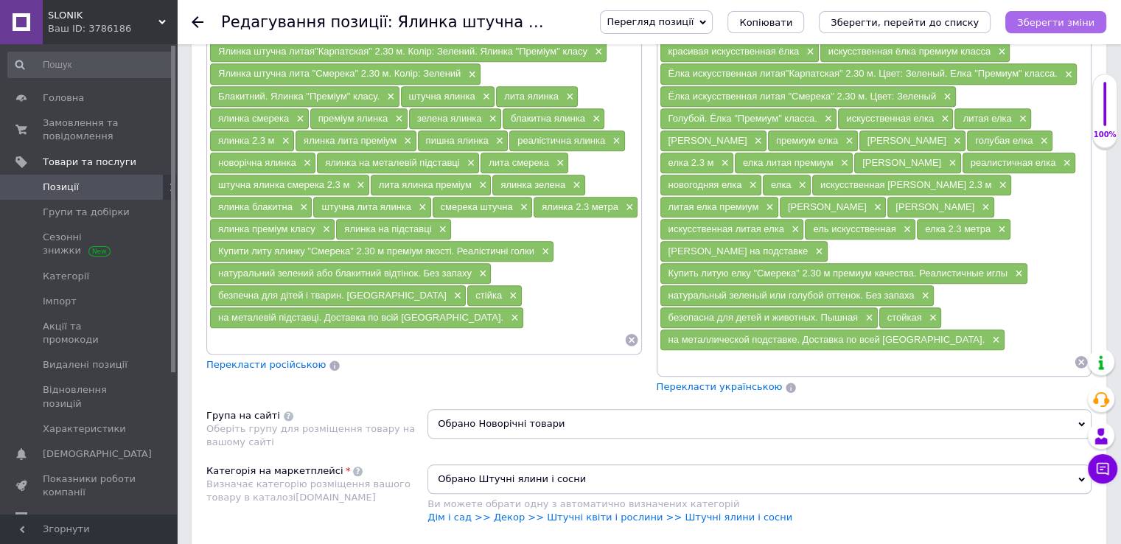
click at [1049, 22] on icon "Зберегти зміни" at bounding box center [1055, 22] width 77 height 11
click at [1029, 22] on icon "Зберегти зміни" at bounding box center [1055, 22] width 77 height 11
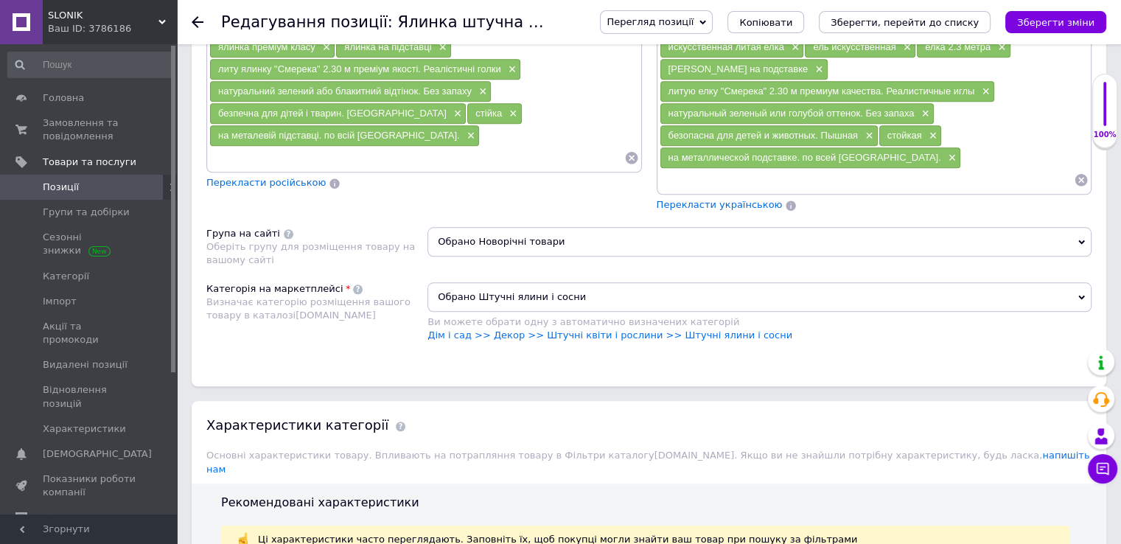
scroll to position [1253, 0]
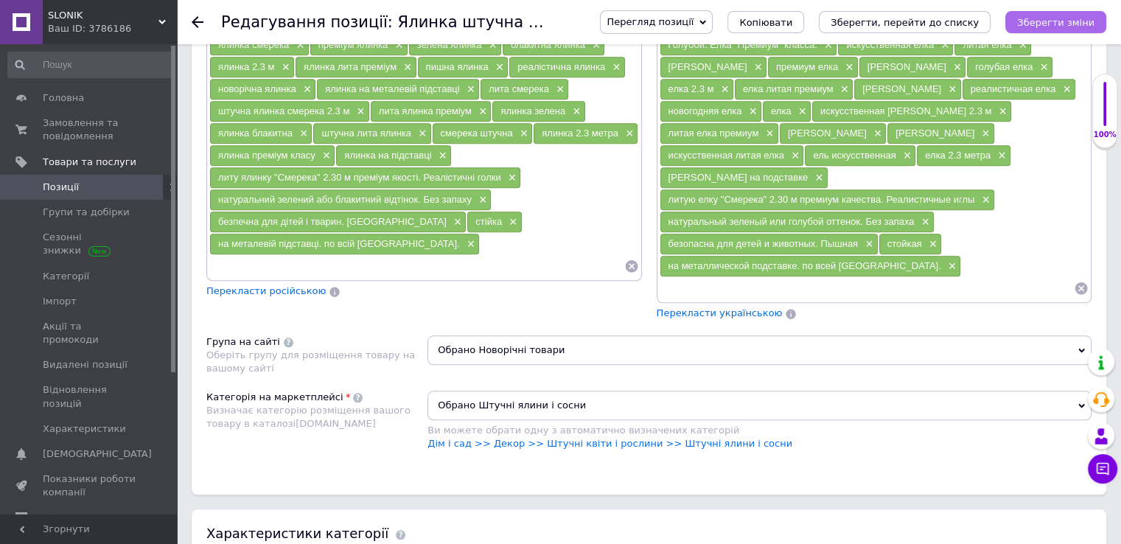
click at [1037, 22] on icon "Зберегти зміни" at bounding box center [1055, 22] width 77 height 11
click at [197, 24] on icon at bounding box center [198, 22] width 12 height 12
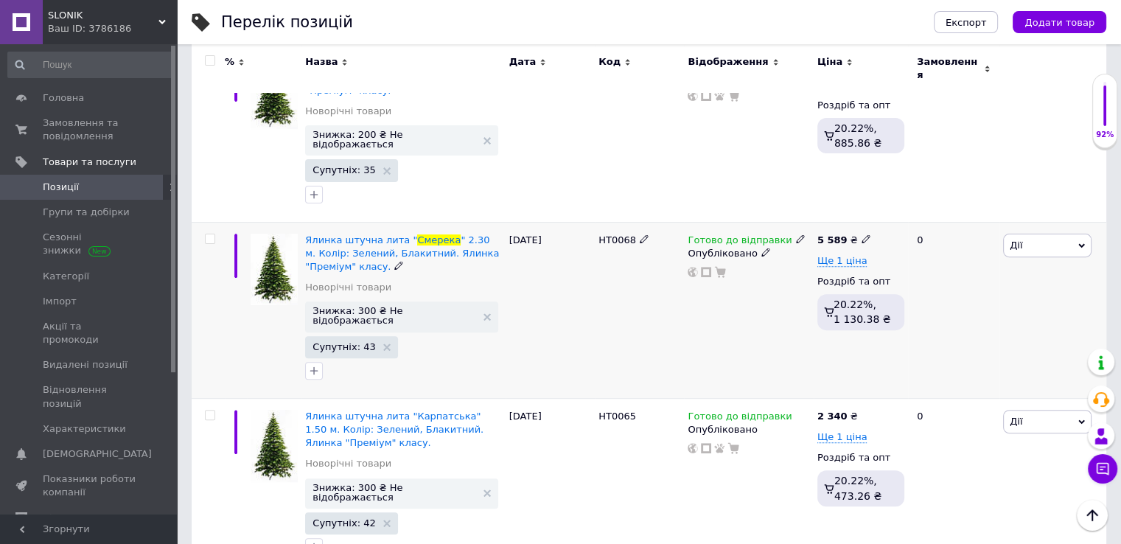
scroll to position [448, 0]
